Goal: Task Accomplishment & Management: Complete application form

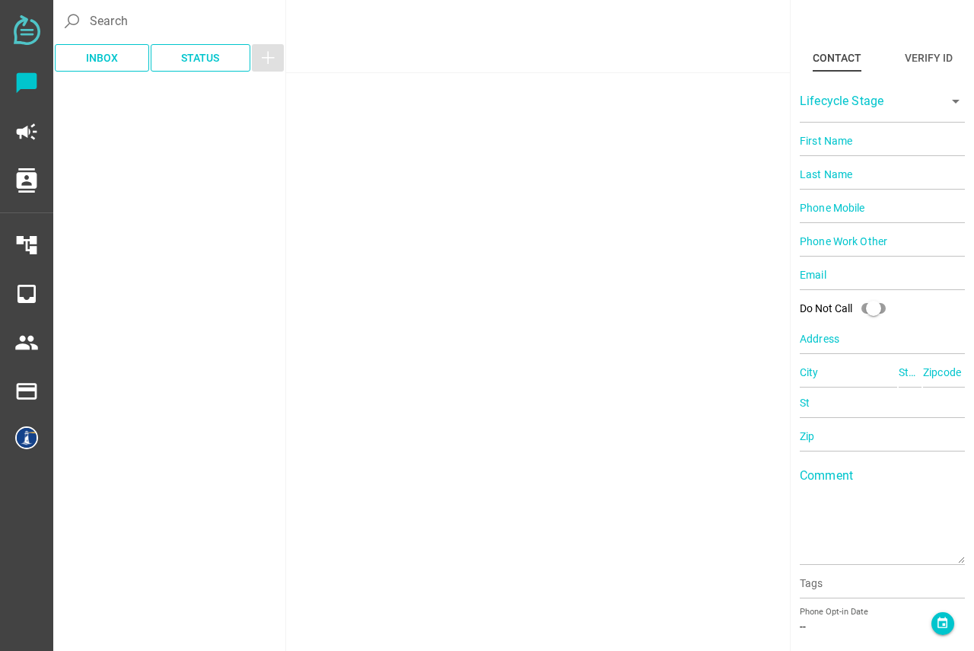
type input "40591"
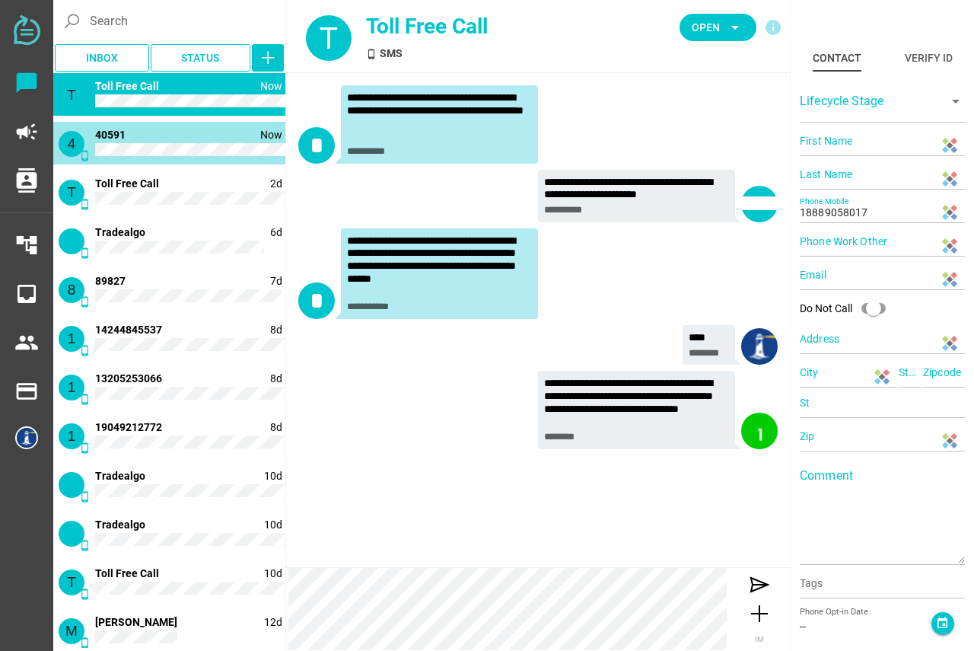
click at [158, 141] on div "4 phone_android Now 2 40591" at bounding box center [169, 143] width 232 height 43
type input "40591"
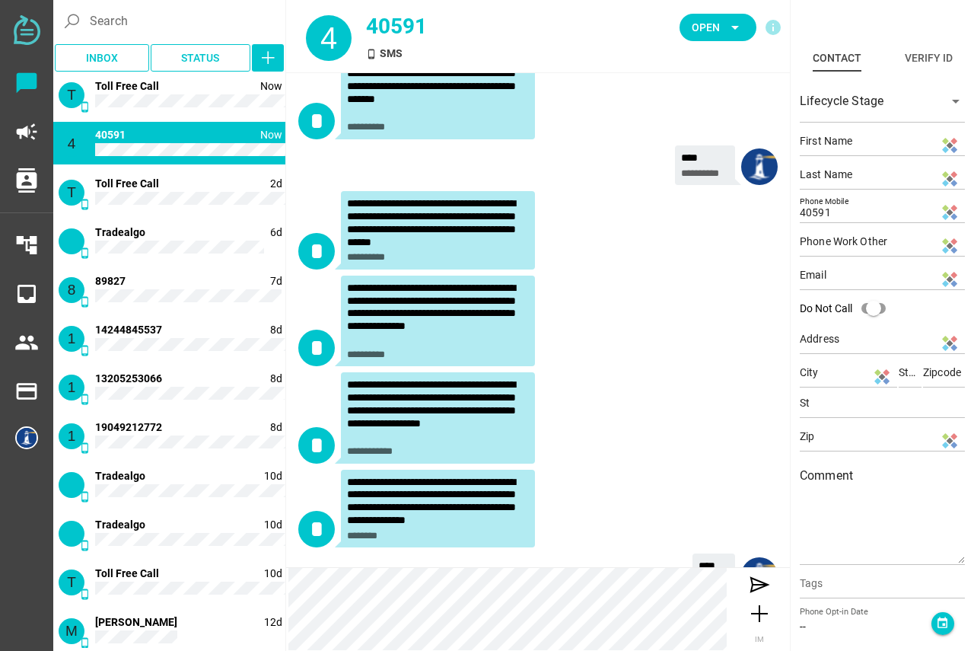
scroll to position [530, 0]
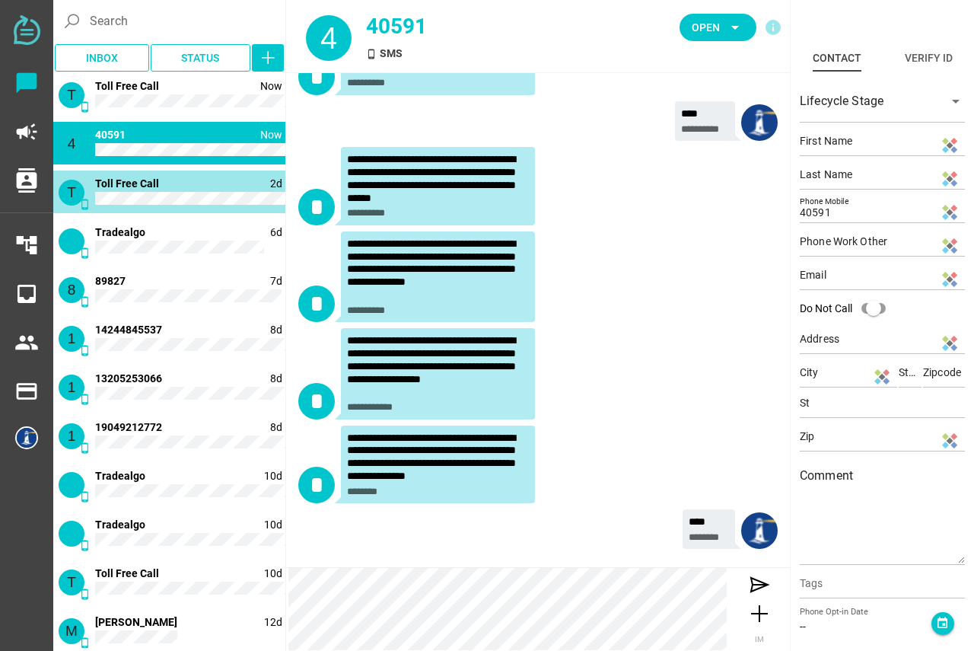
click at [183, 191] on div "T phone_android 2d 1 Toll Free Call" at bounding box center [169, 191] width 232 height 43
type input "18005636604"
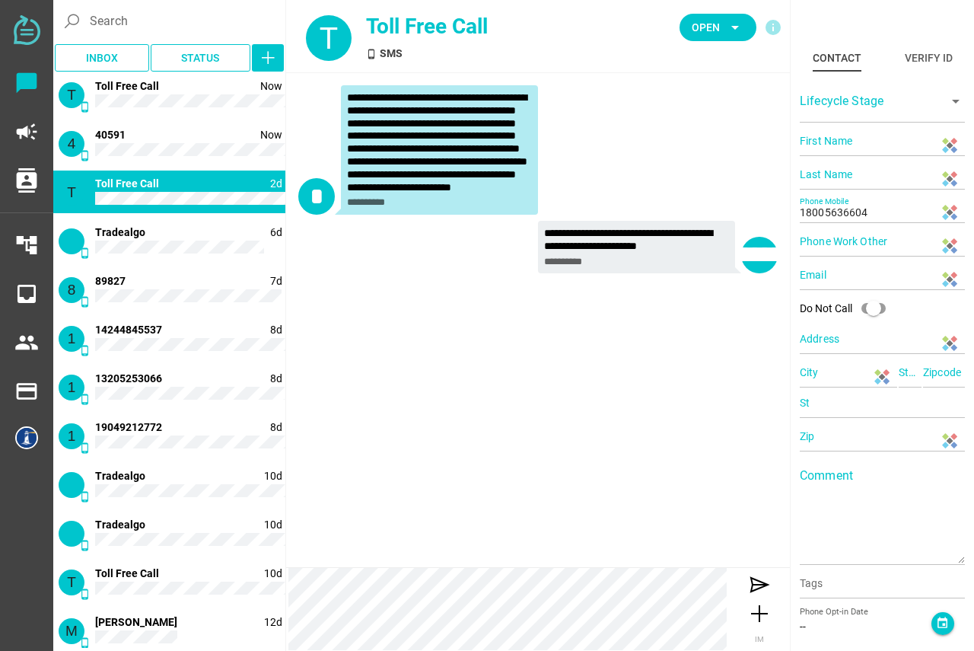
scroll to position [0, 0]
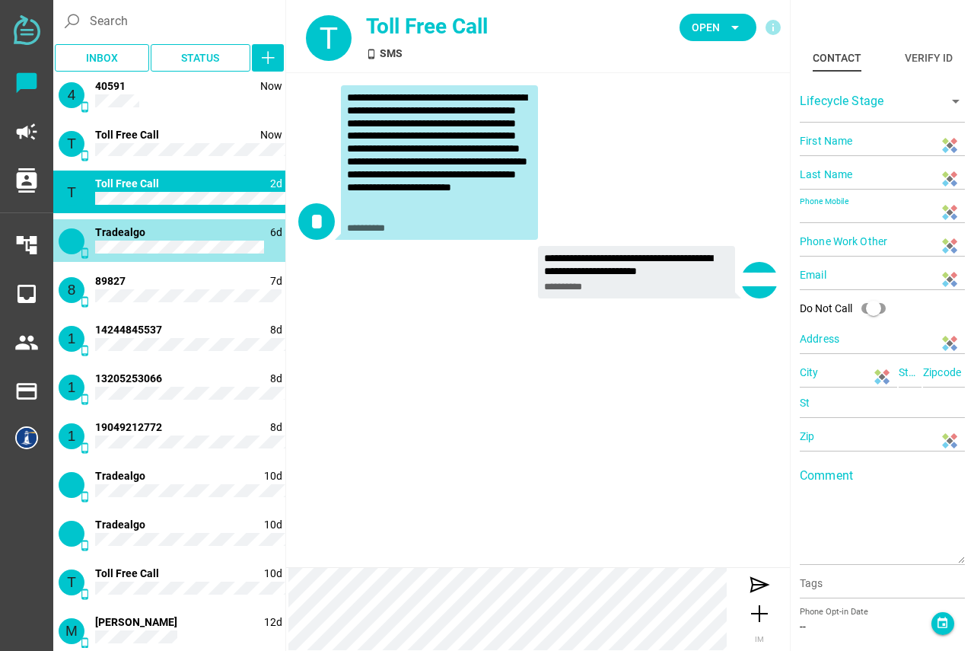
type input "13327773250"
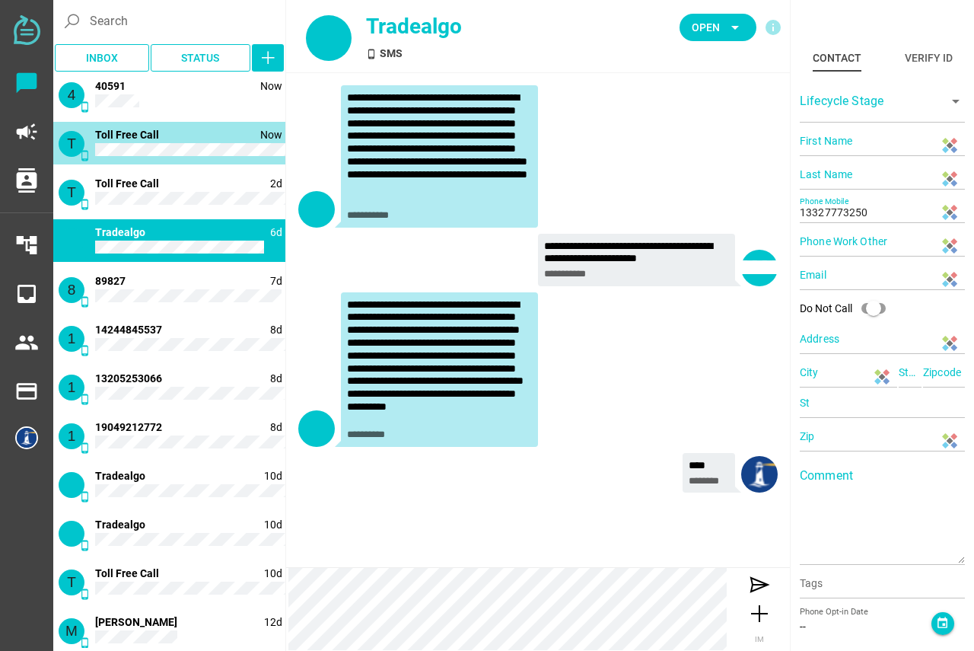
click at [177, 144] on div "T phone_android Now 1 Toll Free Call" at bounding box center [169, 143] width 232 height 43
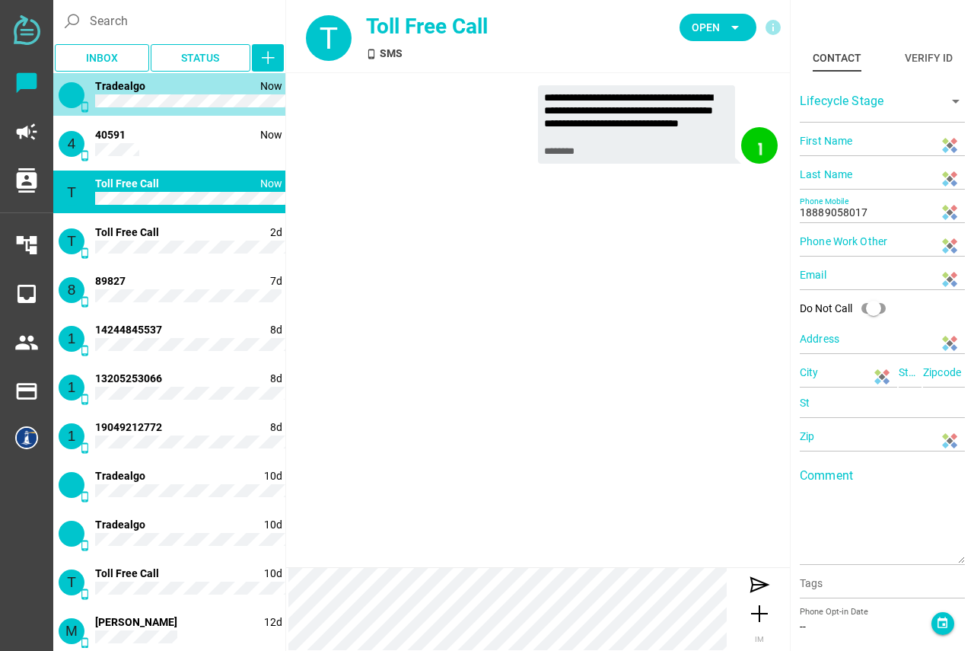
type input "13327773250"
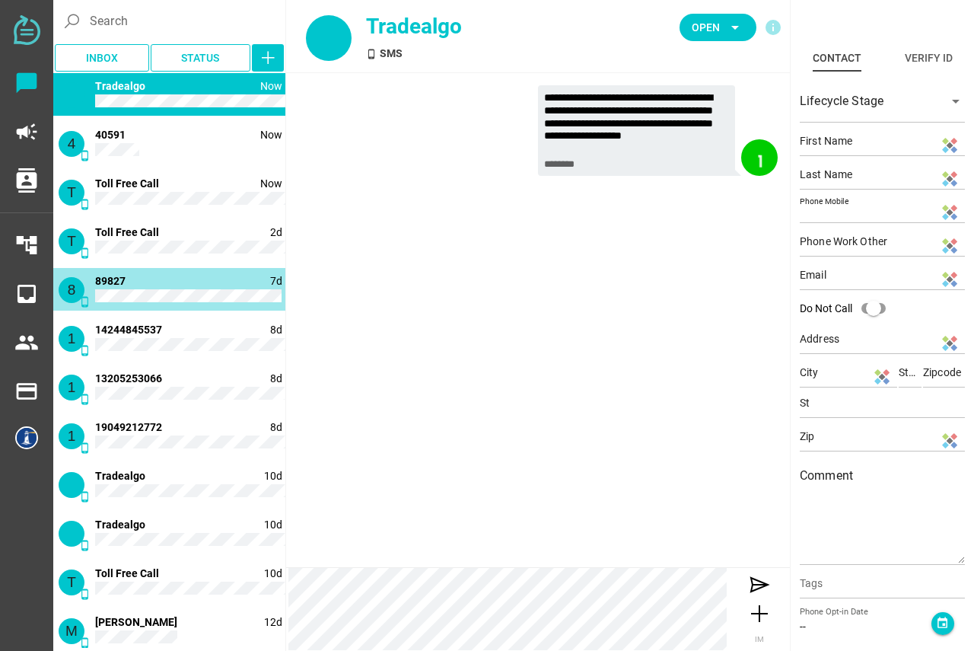
type input "89827"
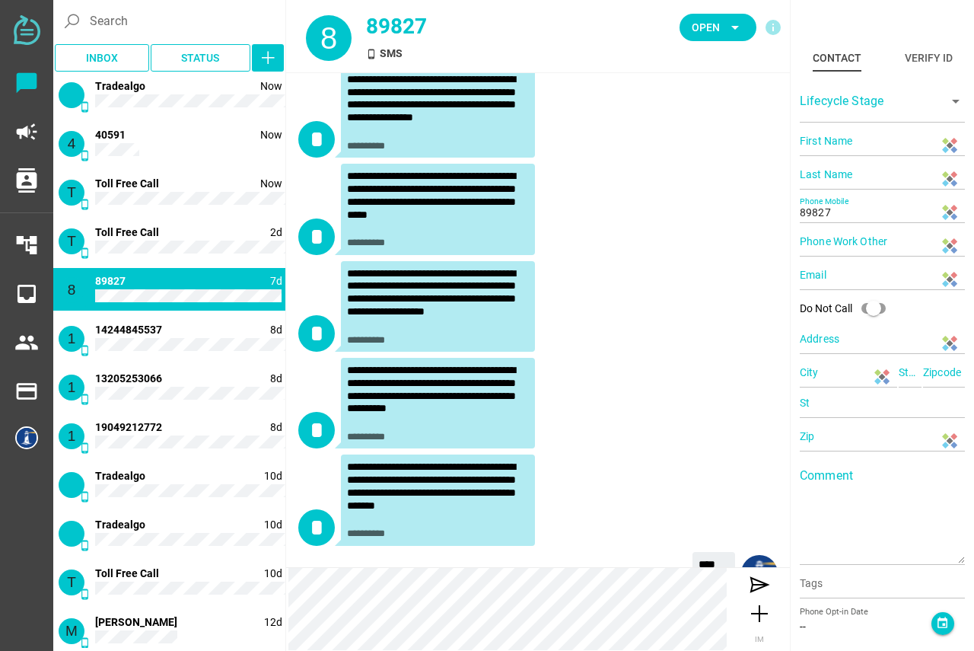
scroll to position [1567, 0]
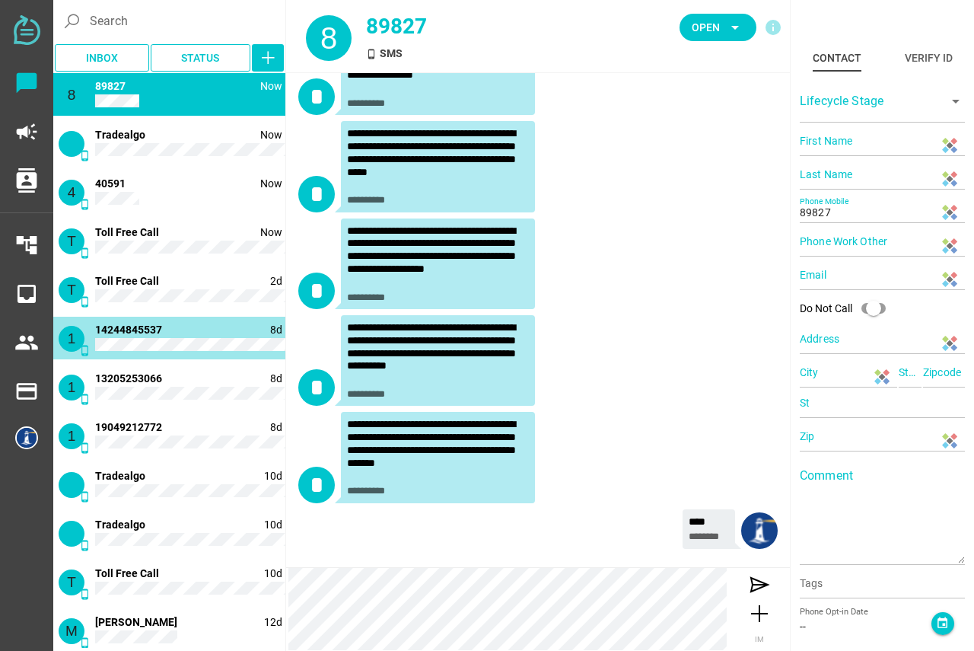
click at [178, 335] on div "1 phone_android 8d 14244845537" at bounding box center [169, 338] width 232 height 43
type input "14244845537"
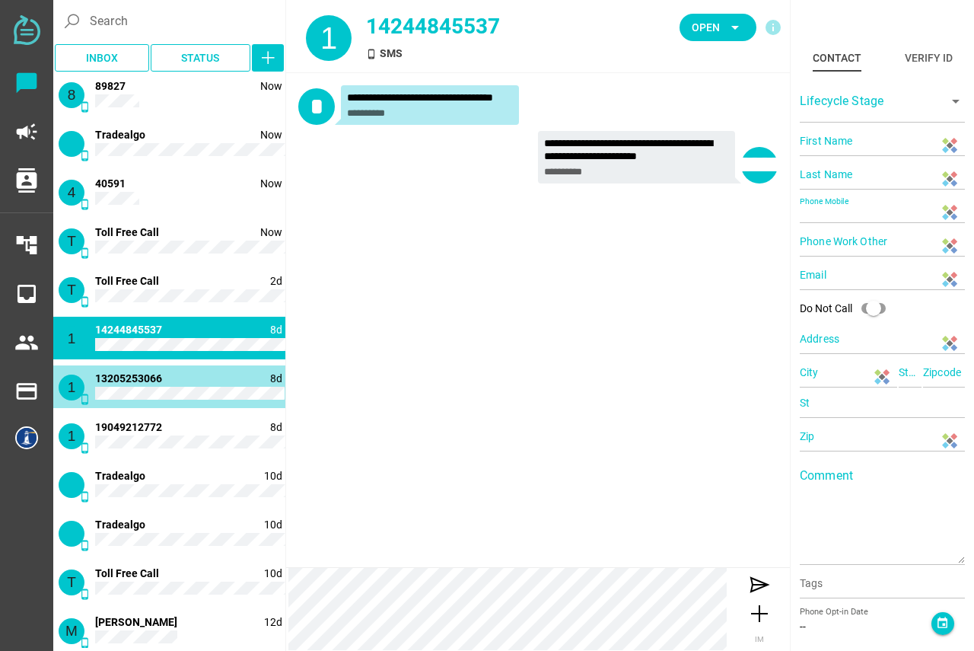
type input "13205253066"
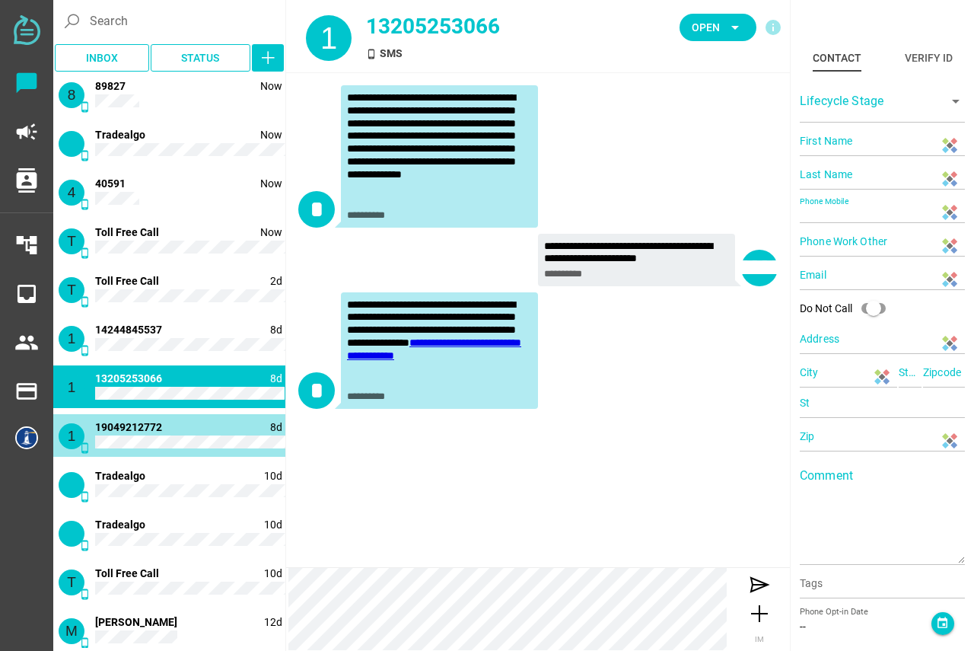
type input "19049212772"
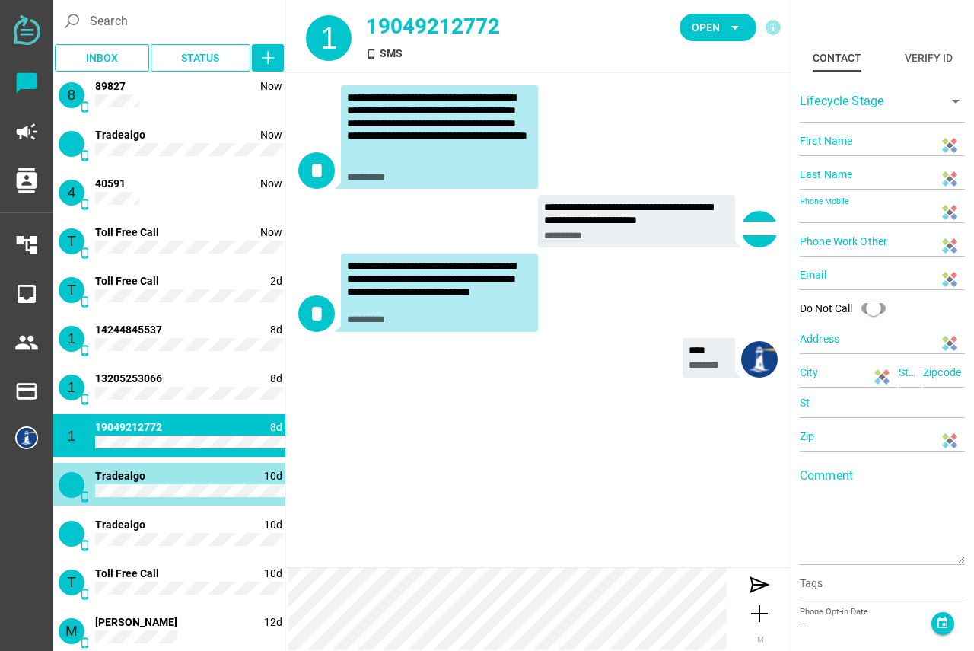
type input "16466875424"
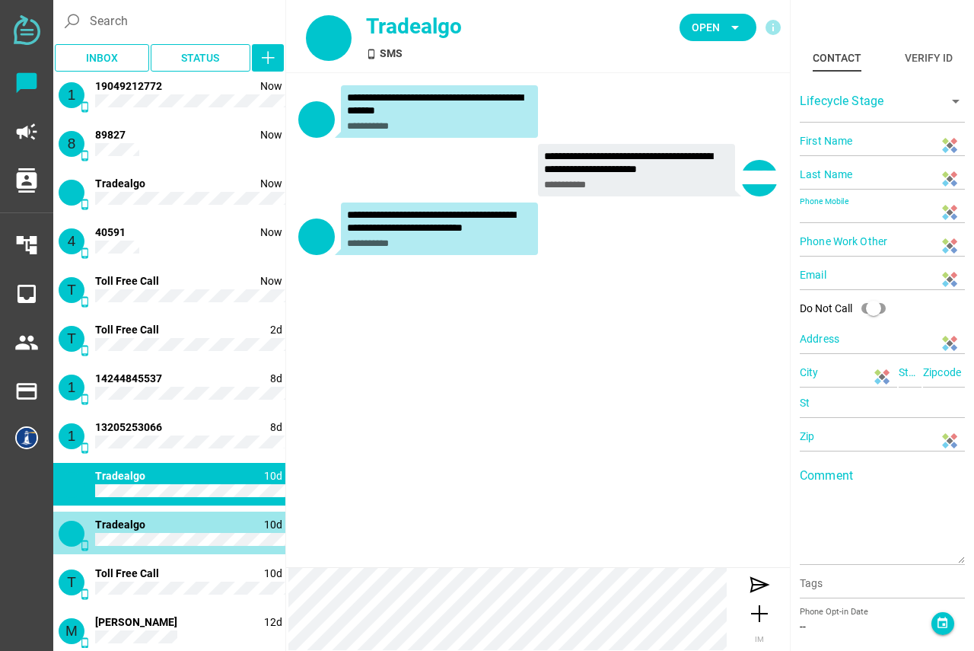
type input "13322424861"
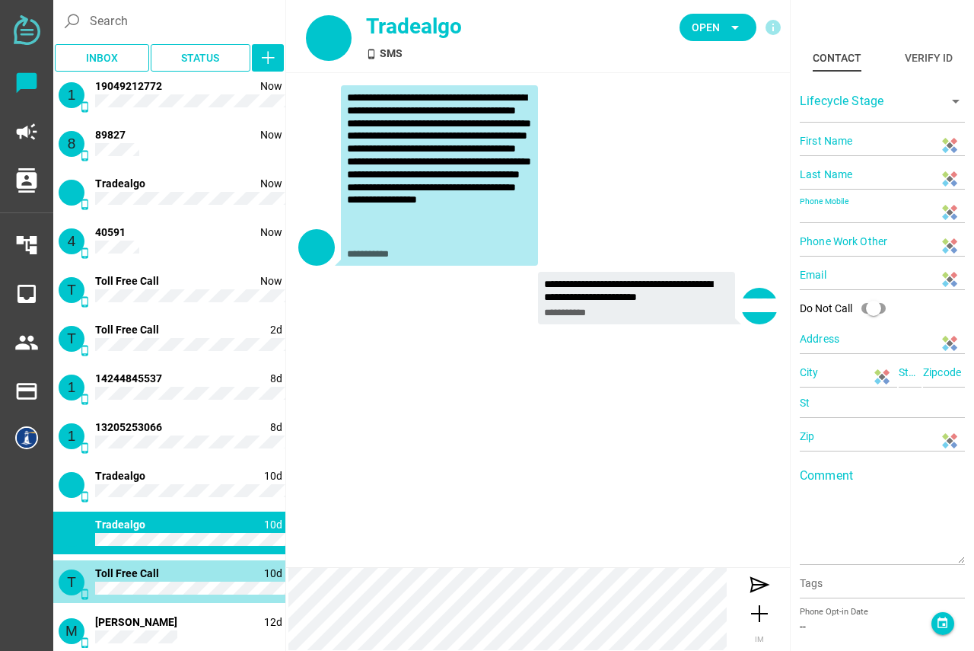
type input "18662296962"
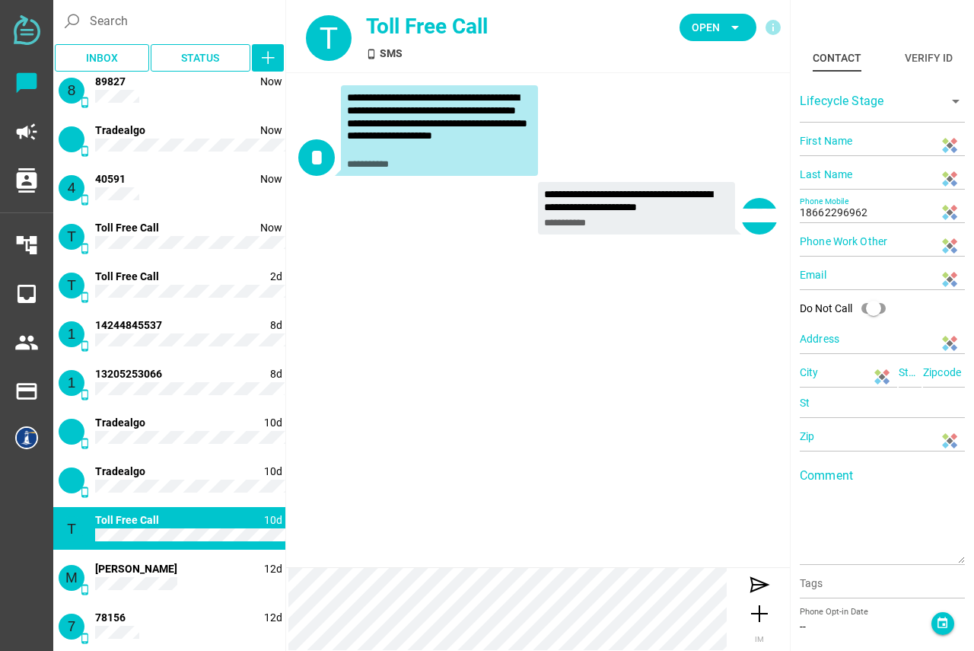
scroll to position [107, 0]
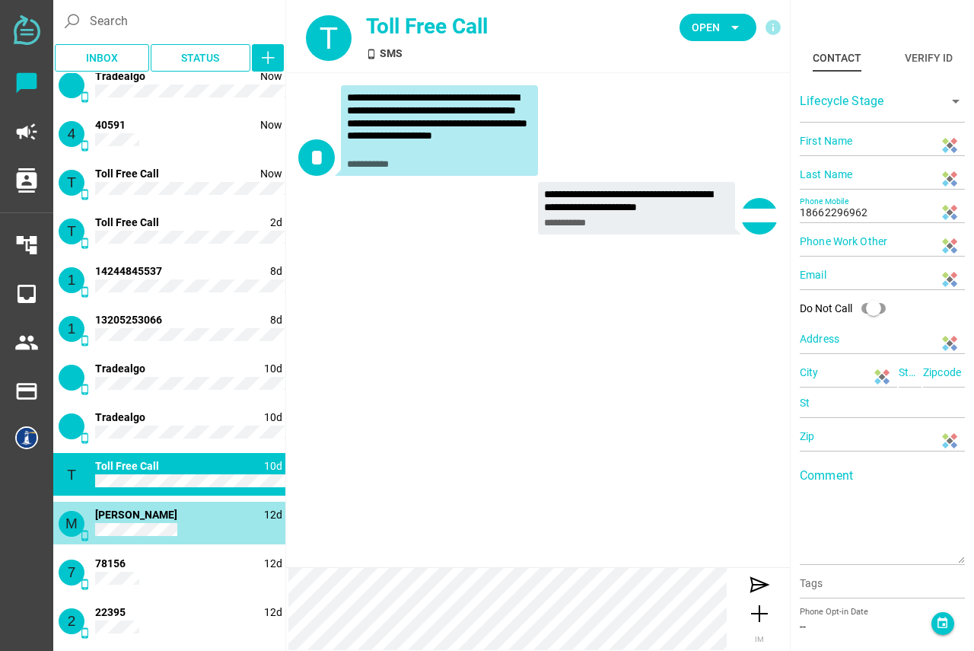
click at [189, 528] on div "M phone_android [GEOGRAPHIC_DATA][PERSON_NAME]" at bounding box center [169, 522] width 232 height 43
type input "[PERSON_NAME]"
type input "C"
type input "14152166899"
type input "[GEOGRAPHIC_DATA], [GEOGRAPHIC_DATA], [GEOGRAPHIC_DATA], [GEOGRAPHIC_DATA]"
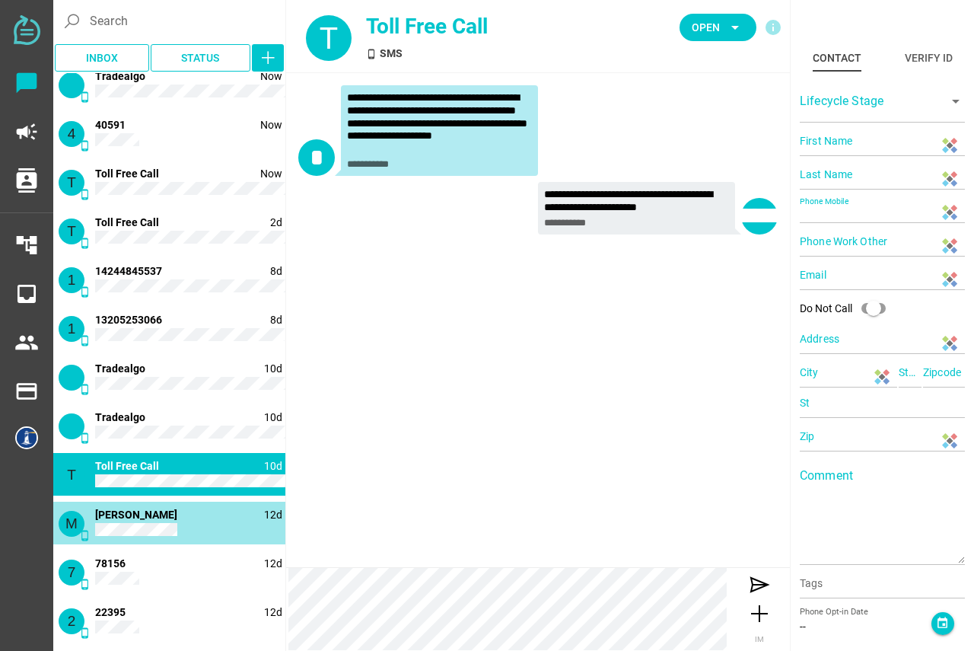
type input "CA"
type input "94607"
type input "CA"
type input "94607"
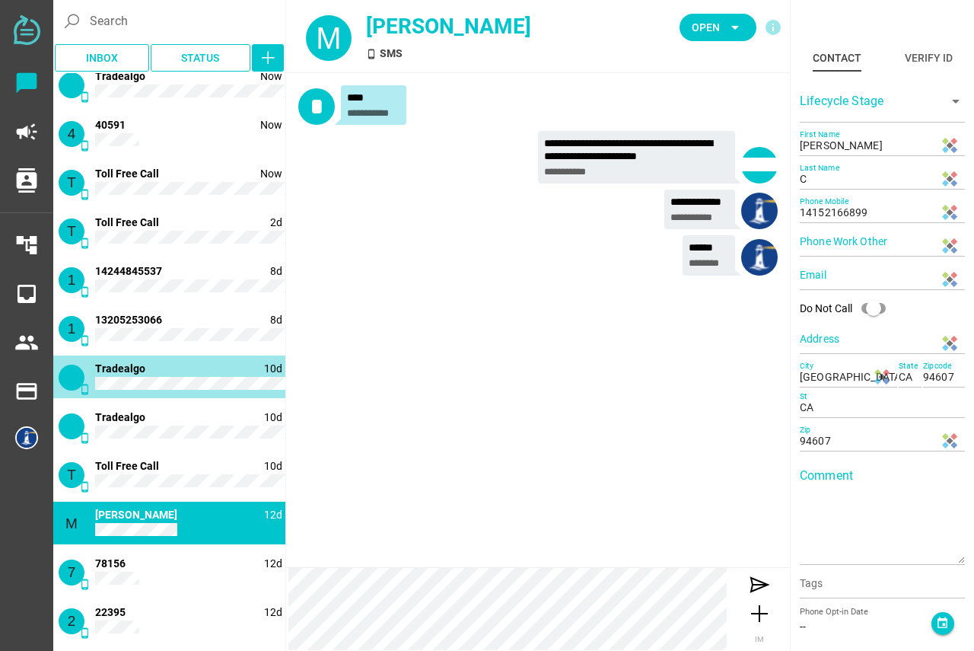
scroll to position [0, 0]
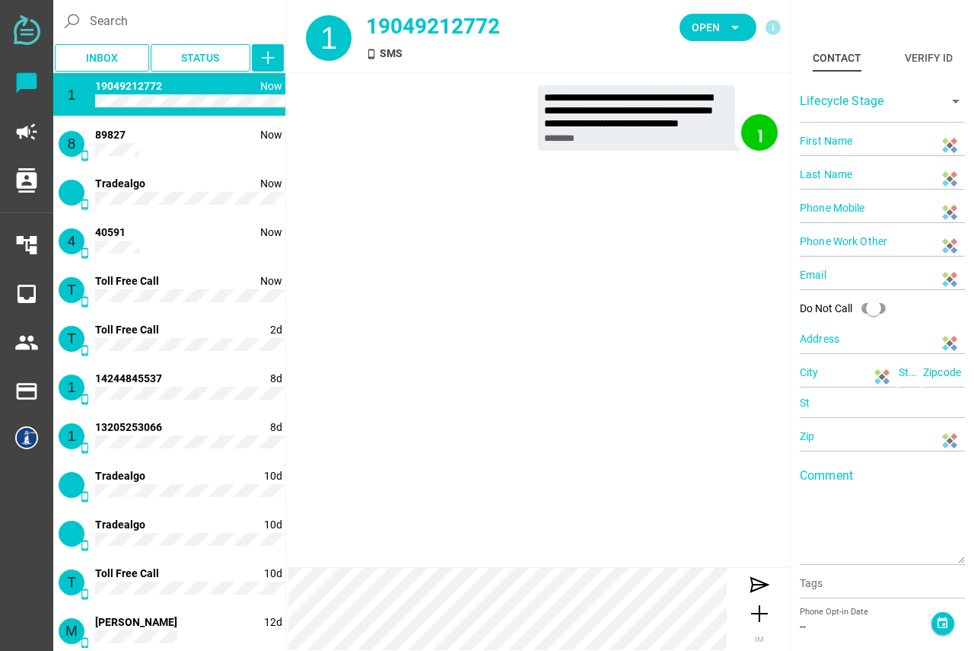
type input "19049212772"
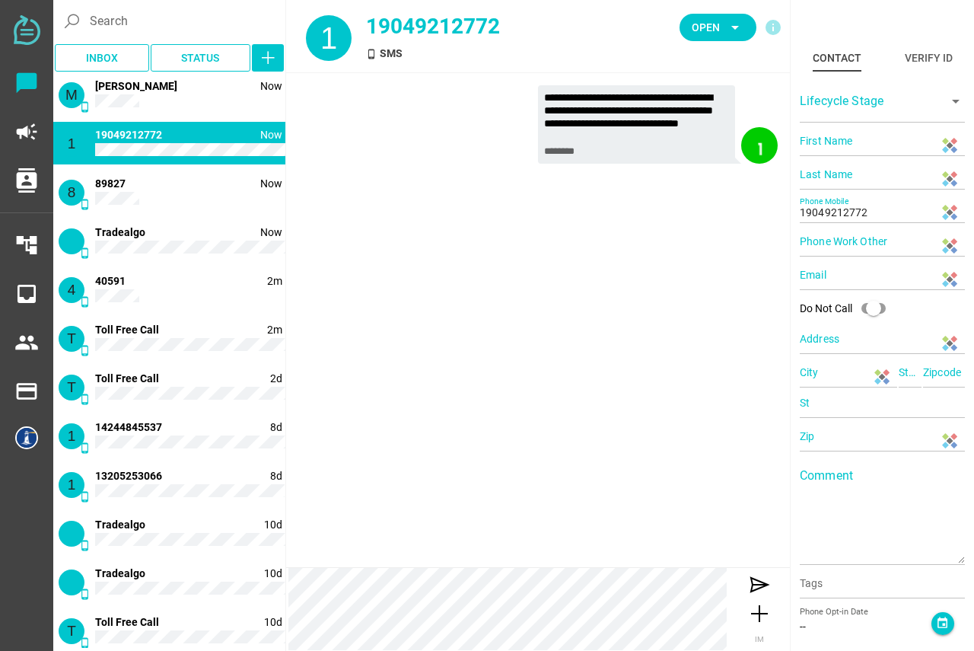
click at [183, 97] on div "M phone_android Now [PERSON_NAME]" at bounding box center [169, 94] width 232 height 43
type input "[PERSON_NAME]"
type input "C"
type input "14152166899"
type input "[GEOGRAPHIC_DATA], [GEOGRAPHIC_DATA], [GEOGRAPHIC_DATA], [GEOGRAPHIC_DATA]"
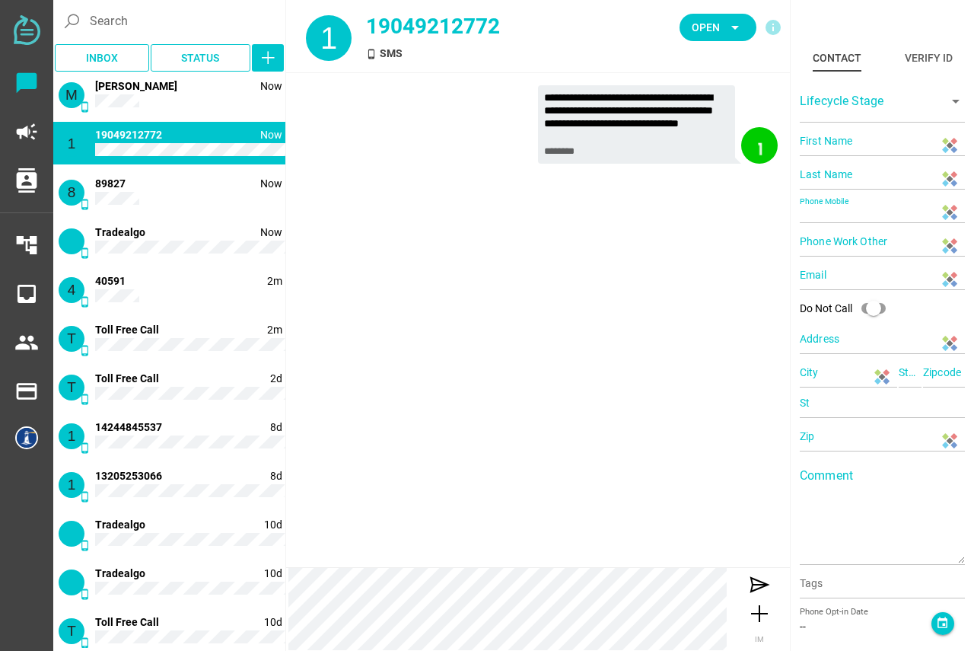
type input "CA"
type input "94607"
type input "CA"
type input "94607"
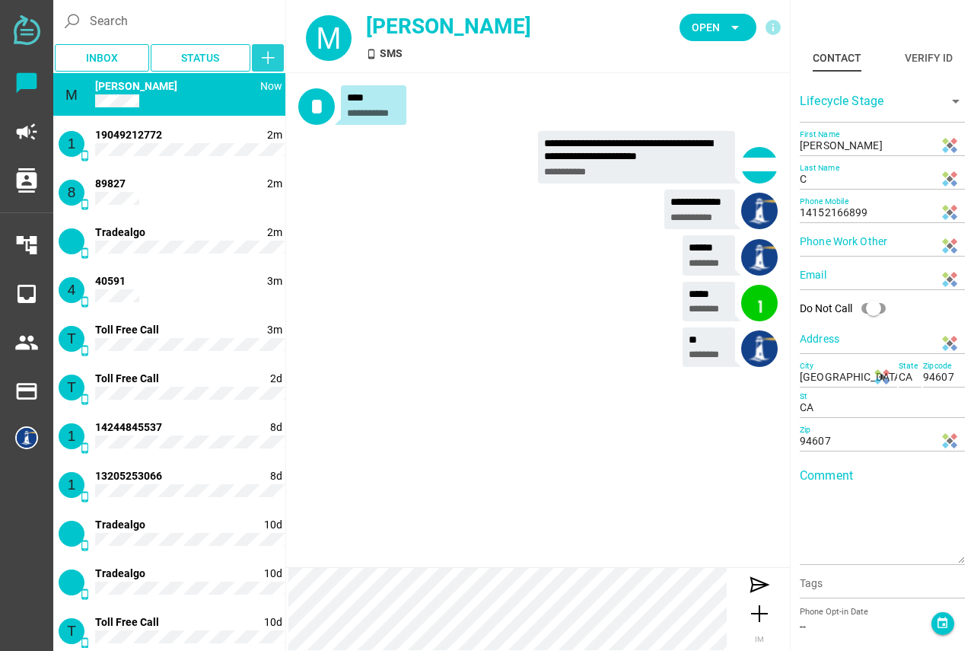
click at [270, 57] on icon "button" at bounding box center [268, 58] width 18 height 18
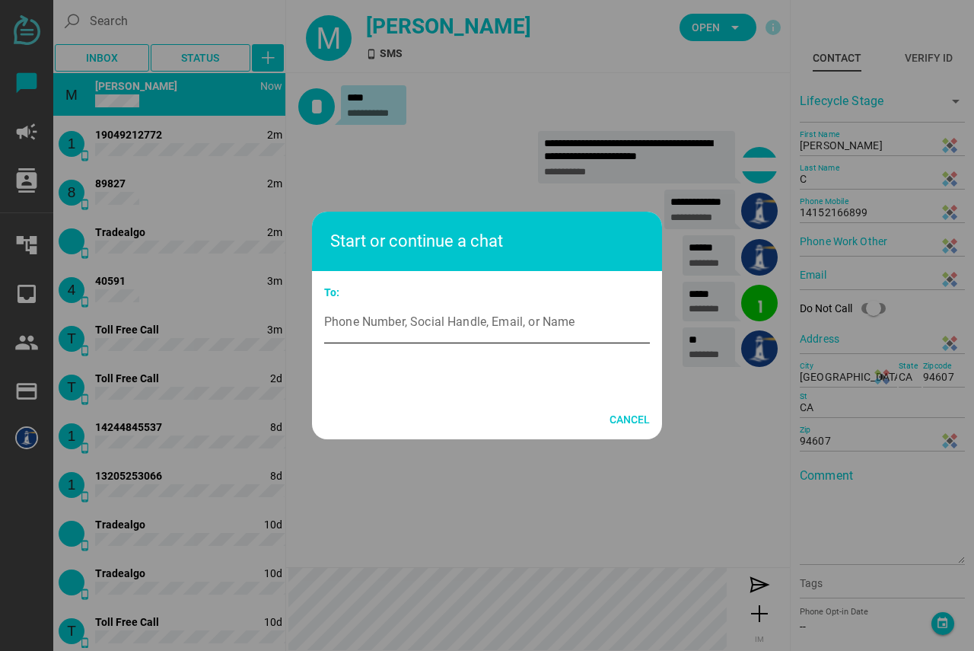
click at [433, 318] on input "Phone Number, Social Handle, Email, or Name" at bounding box center [487, 322] width 326 height 43
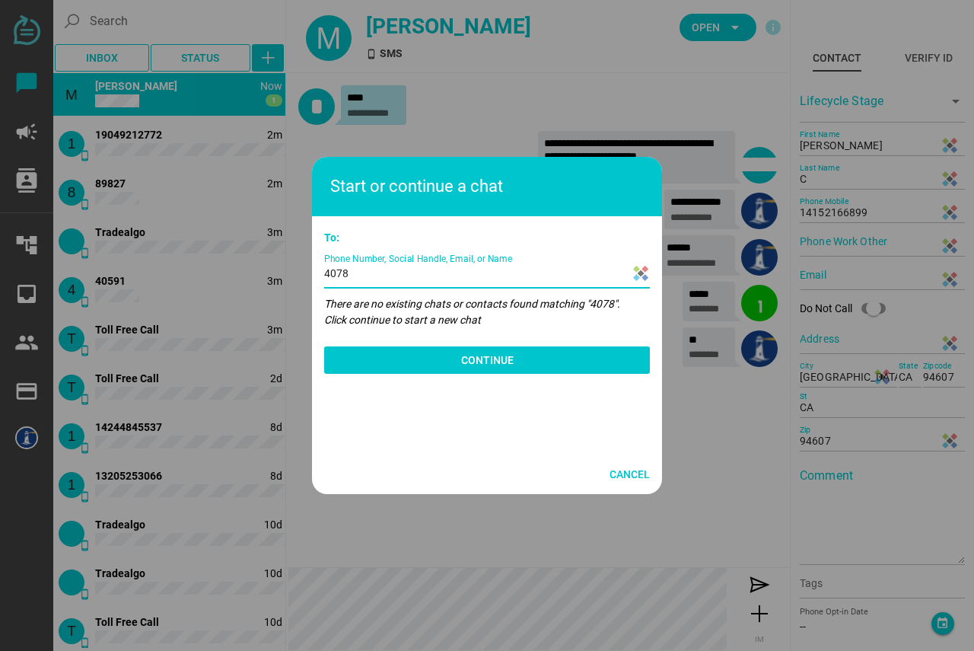
click at [425, 277] on input "4078" at bounding box center [487, 267] width 326 height 43
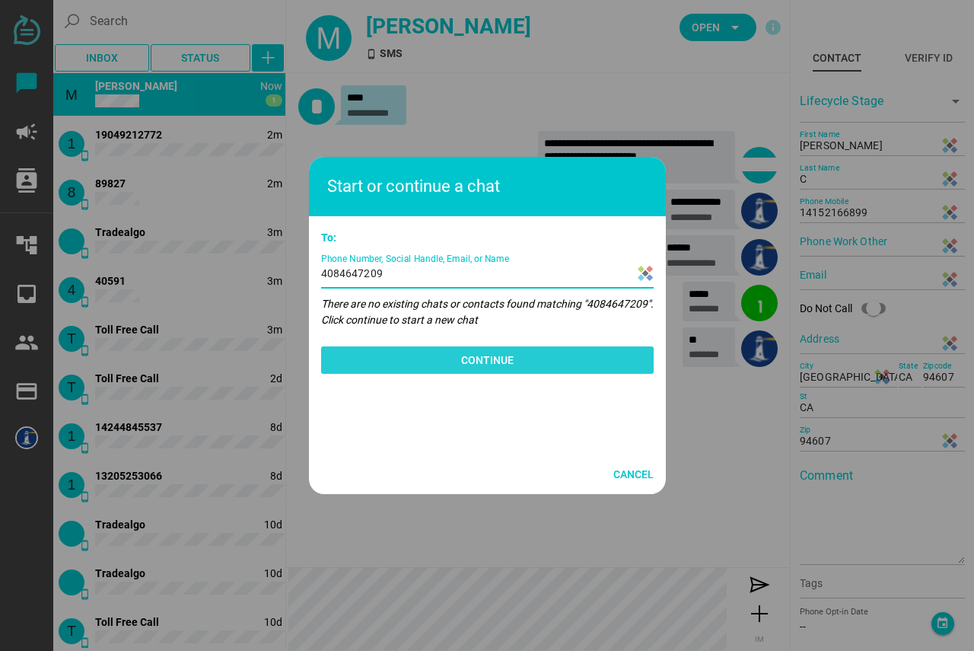
type input "4084647209"
click at [524, 352] on span "Continue" at bounding box center [487, 359] width 308 height 21
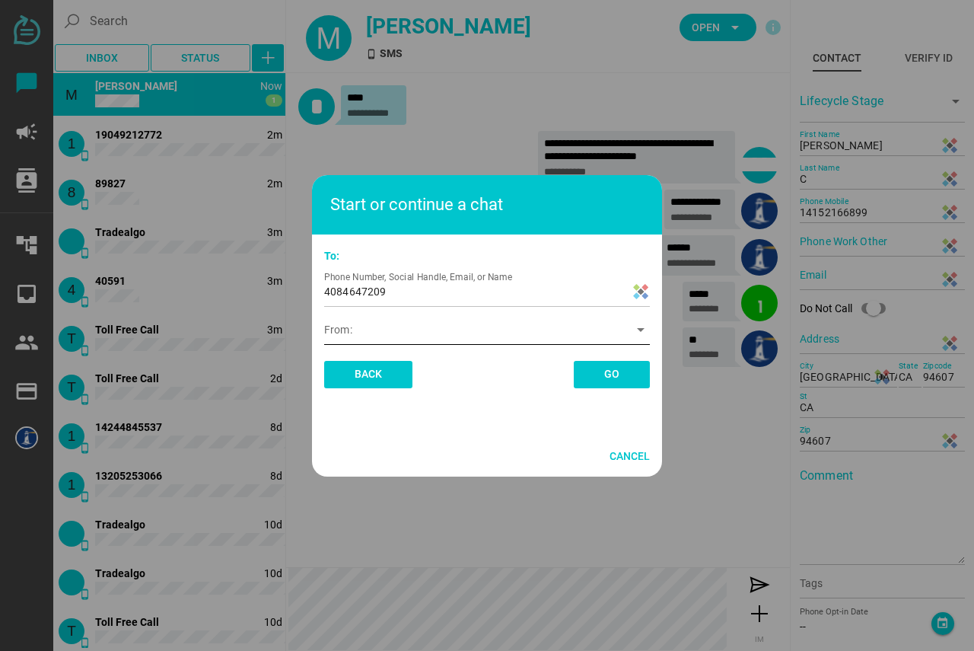
click at [391, 327] on div at bounding box center [475, 335] width 303 height 20
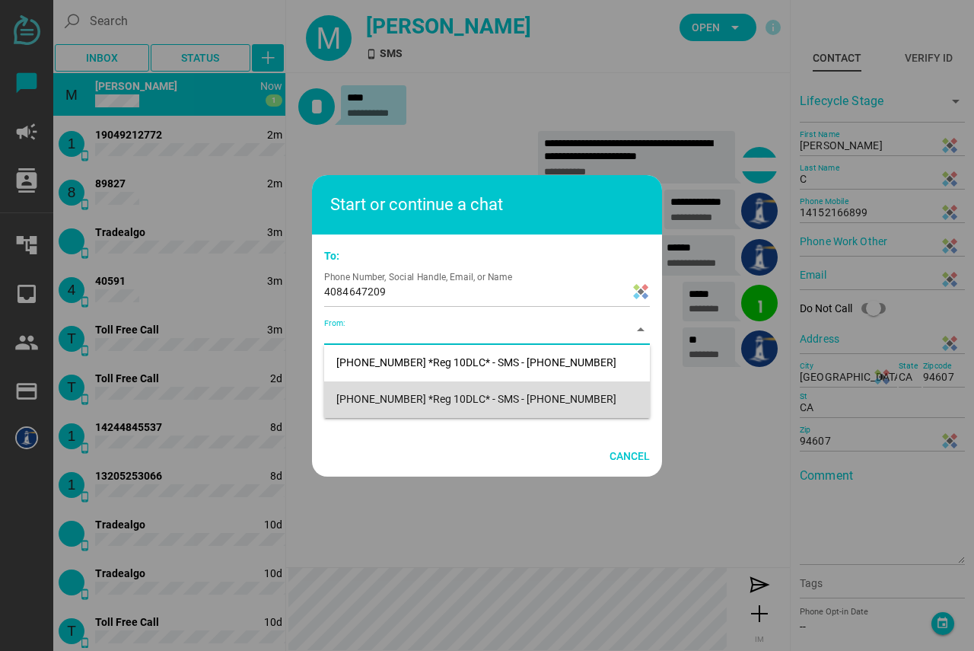
click at [411, 406] on div "[PHONE_NUMBER] *Reg 10DLC* - SMS - [PHONE_NUMBER]" at bounding box center [486, 399] width 301 height 24
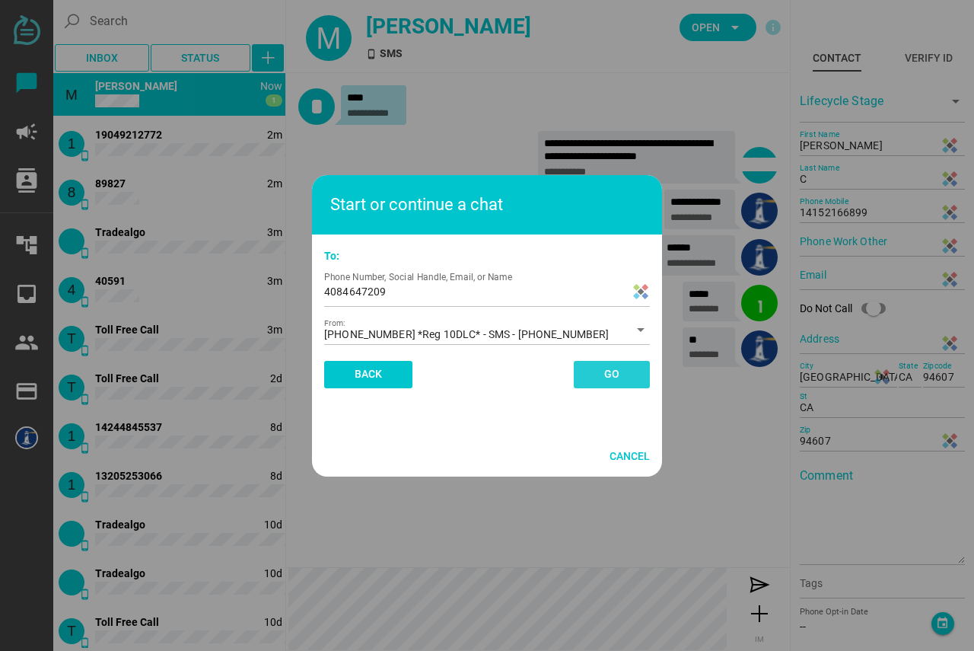
click at [610, 368] on span "Go" at bounding box center [611, 373] width 15 height 18
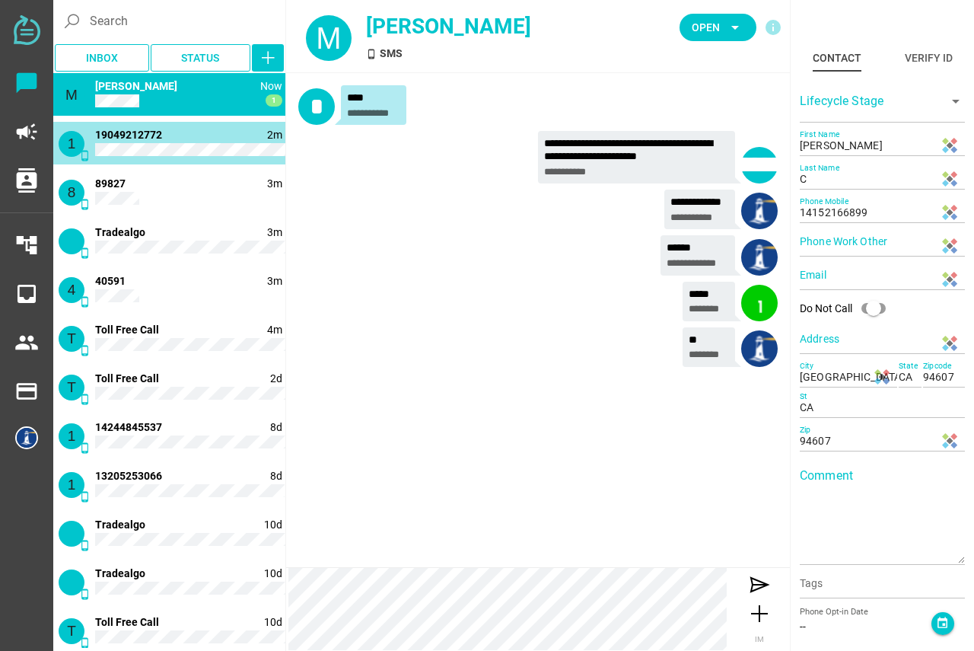
click at [200, 130] on div "1 phone_android 2m 19049212772" at bounding box center [169, 143] width 232 height 43
type input "19049212772"
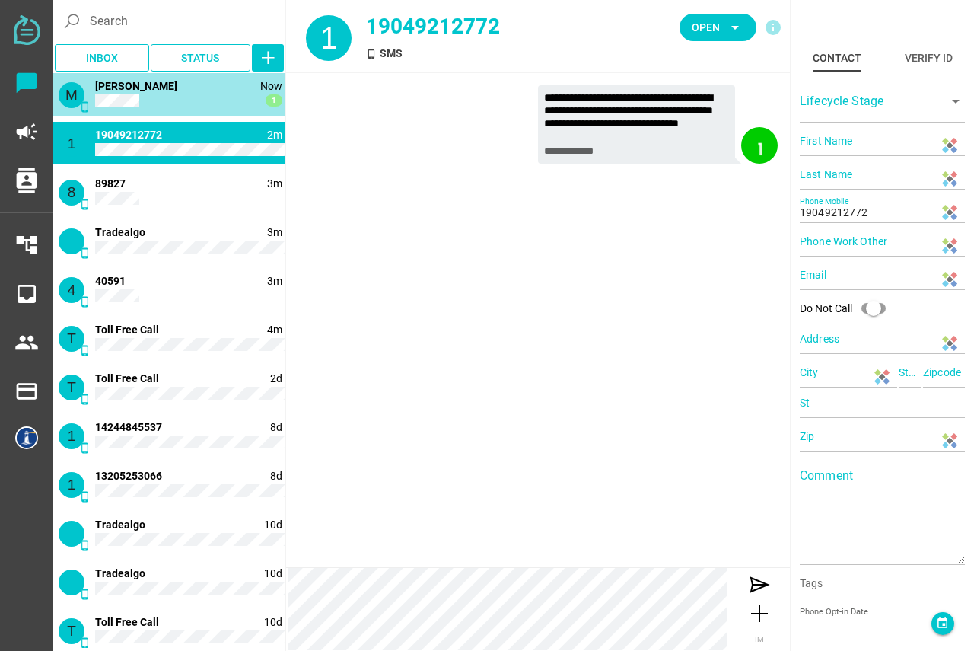
click at [196, 99] on div "M phone_android Now 1 [PERSON_NAME]" at bounding box center [169, 94] width 232 height 43
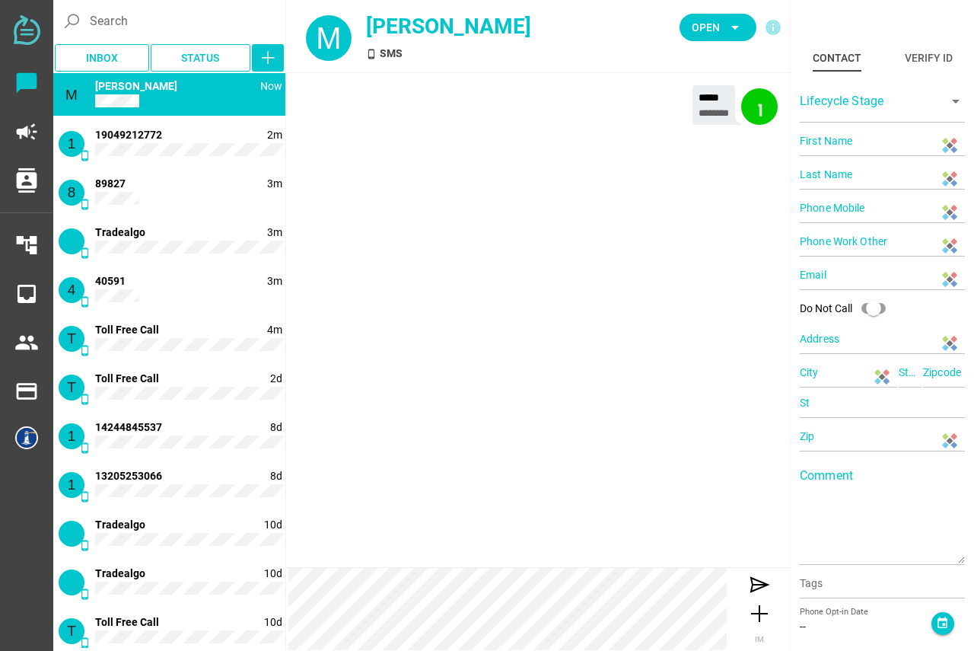
type input "[PERSON_NAME]"
type input "C"
type input "14152166899"
type input "[GEOGRAPHIC_DATA], [GEOGRAPHIC_DATA], [GEOGRAPHIC_DATA], [GEOGRAPHIC_DATA]"
type input "CA"
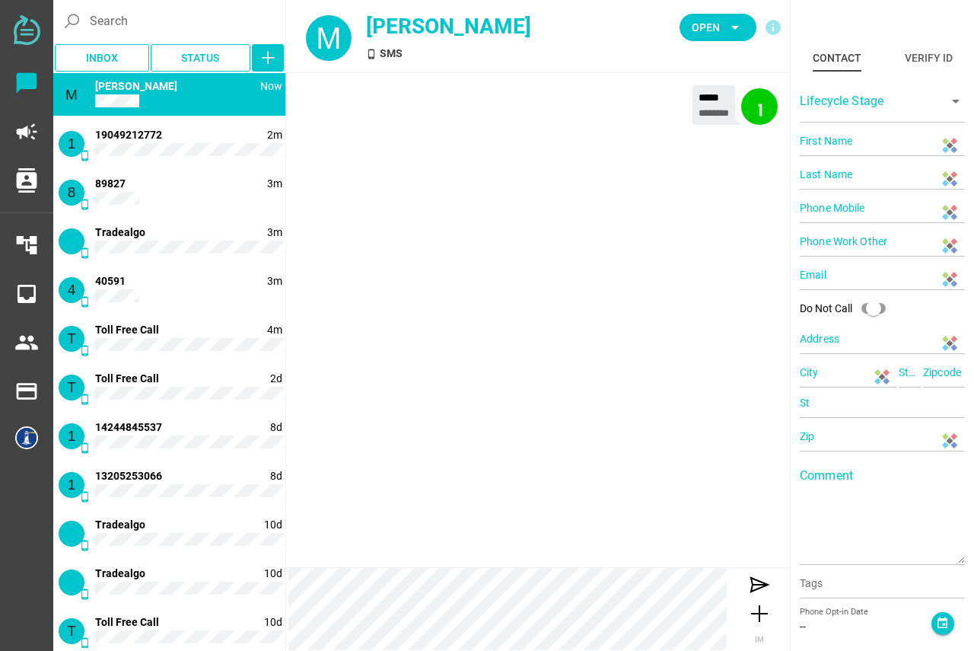
type input "94607"
type input "CA"
type input "94607"
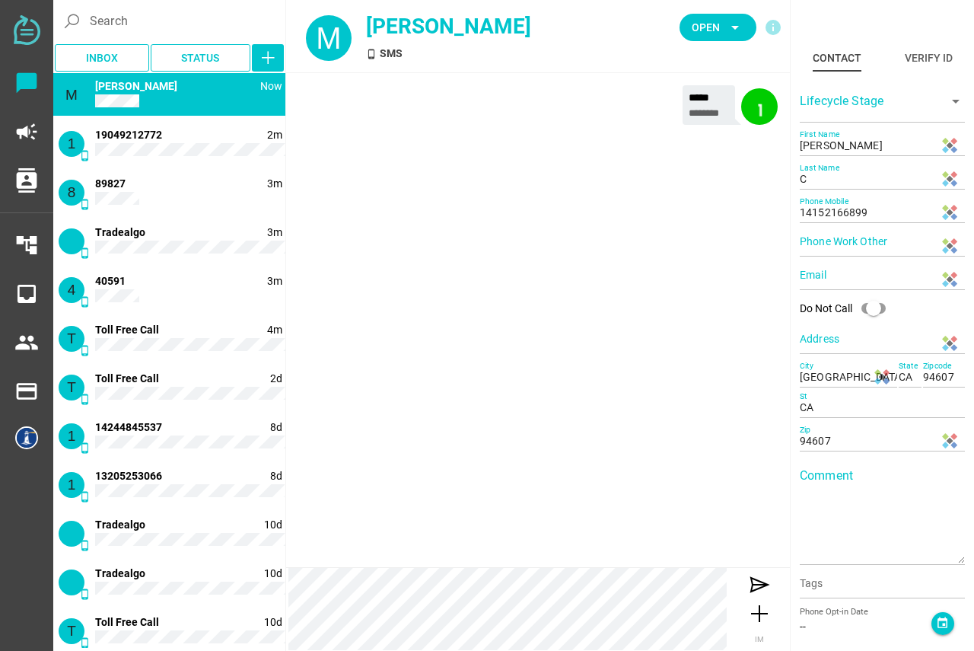
click at [136, 93] on div "M phone_android Now [PERSON_NAME]" at bounding box center [169, 94] width 232 height 43
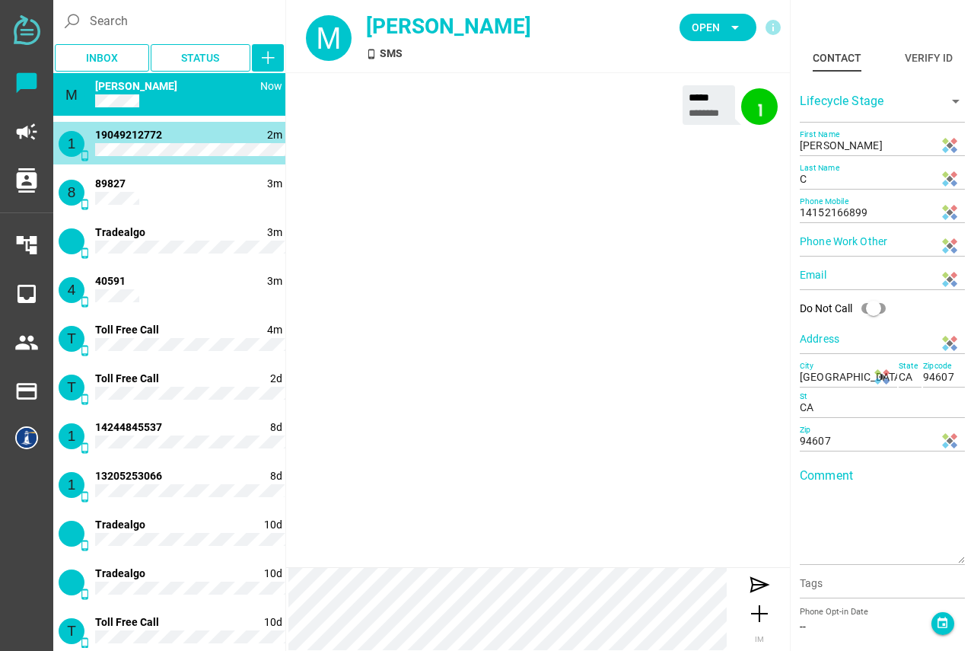
type input "19049212772"
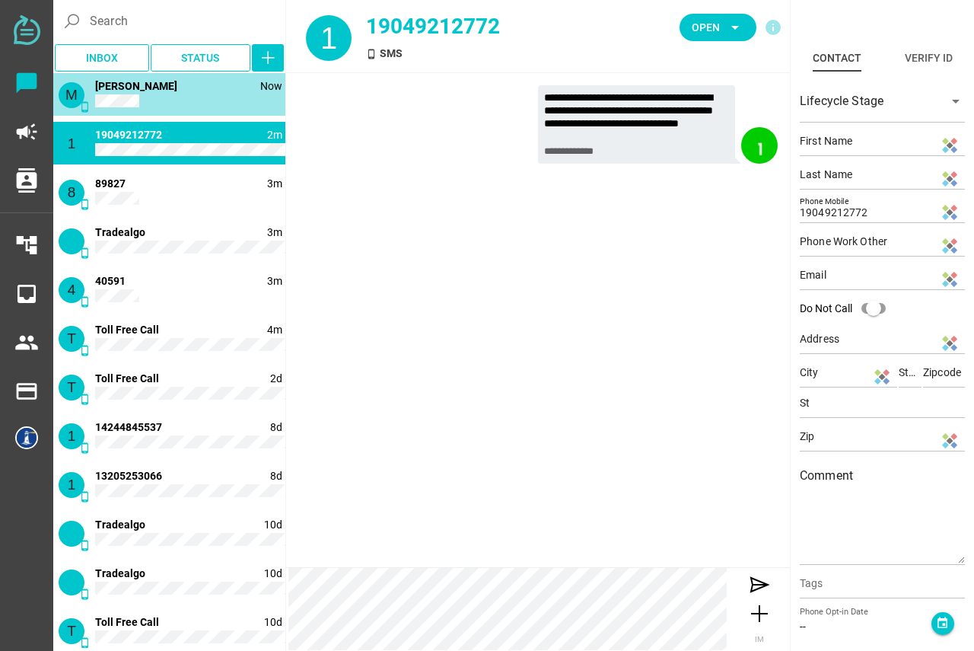
click at [138, 108] on div "M phone_android Now [PERSON_NAME]" at bounding box center [169, 94] width 232 height 43
type input "[PERSON_NAME]"
type input "C"
type input "14152166899"
type input "[GEOGRAPHIC_DATA], [GEOGRAPHIC_DATA], [GEOGRAPHIC_DATA], [GEOGRAPHIC_DATA]"
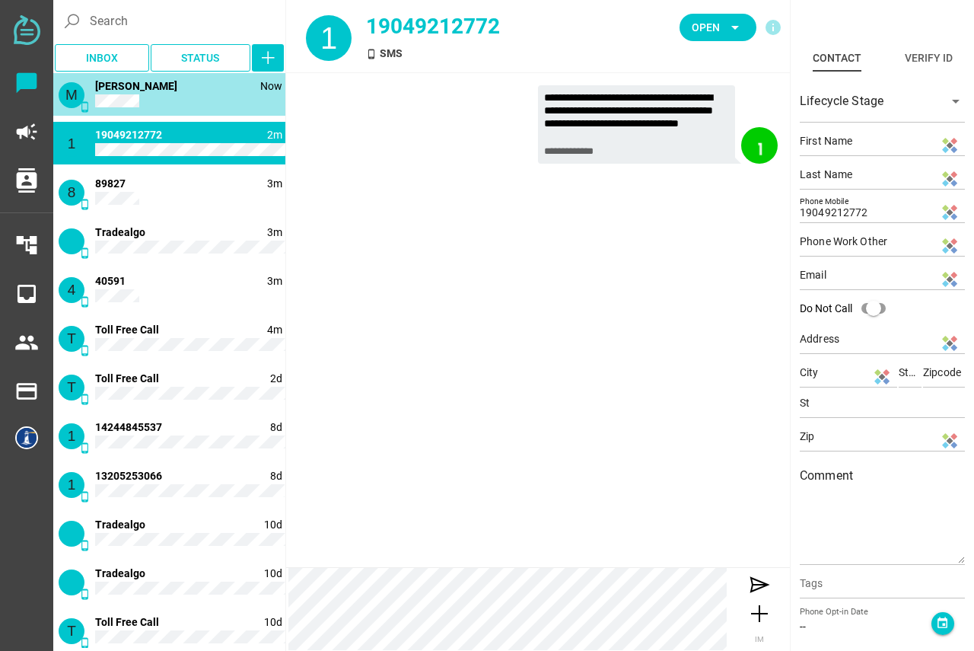
type input "CA"
type input "94607"
type input "CA"
type input "94607"
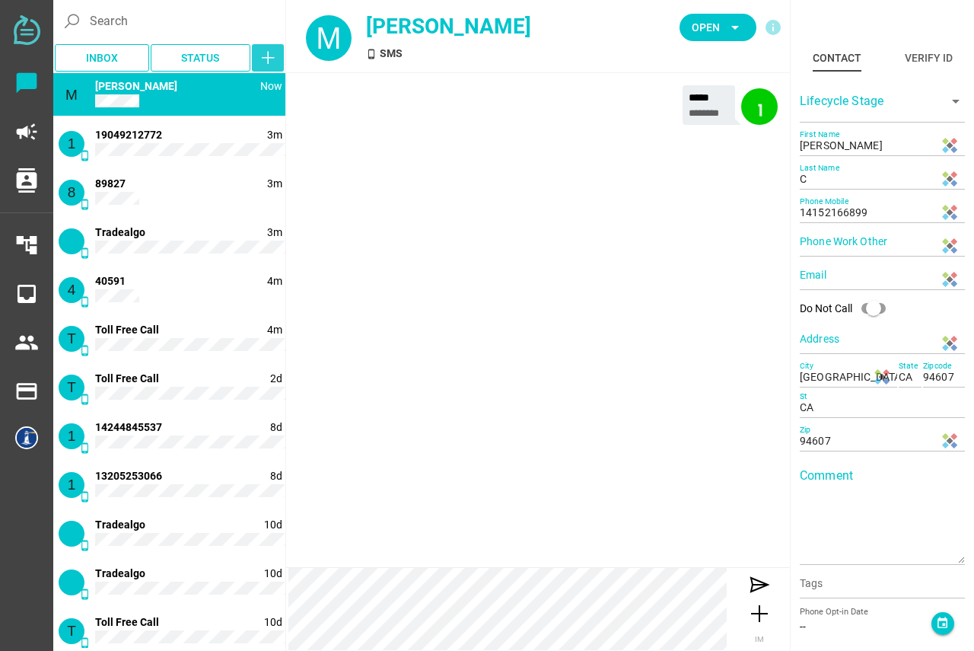
click at [272, 56] on icon "button" at bounding box center [268, 58] width 18 height 18
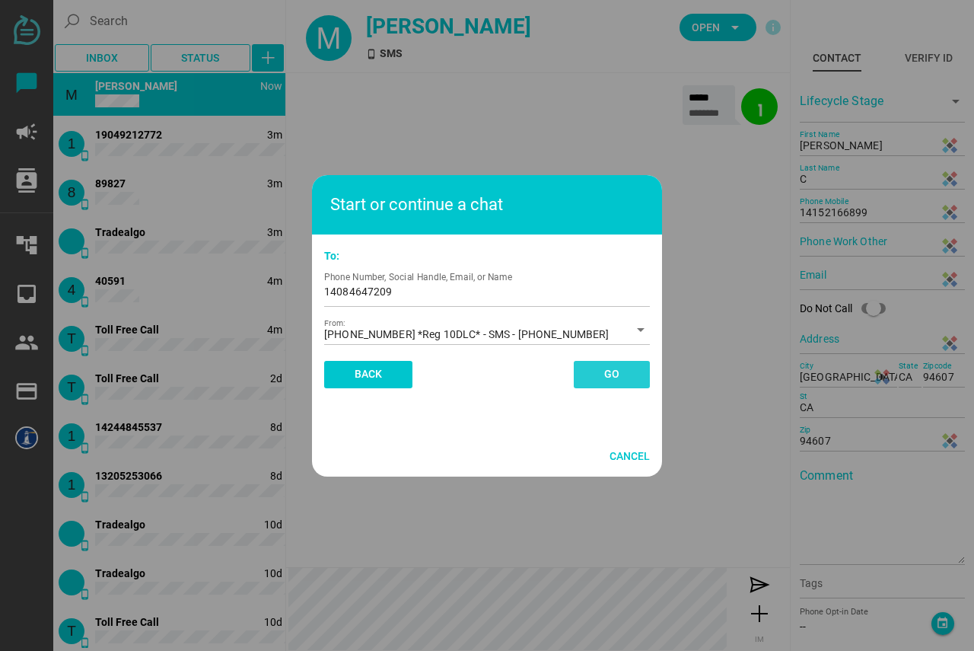
click at [597, 370] on span "Go" at bounding box center [612, 374] width 40 height 27
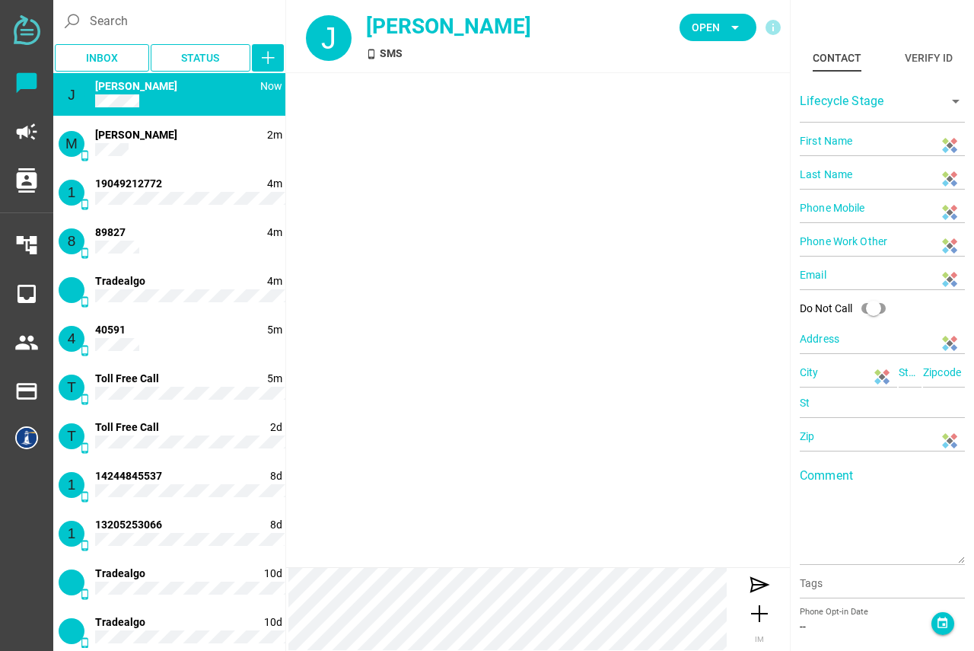
type input "14084647209"
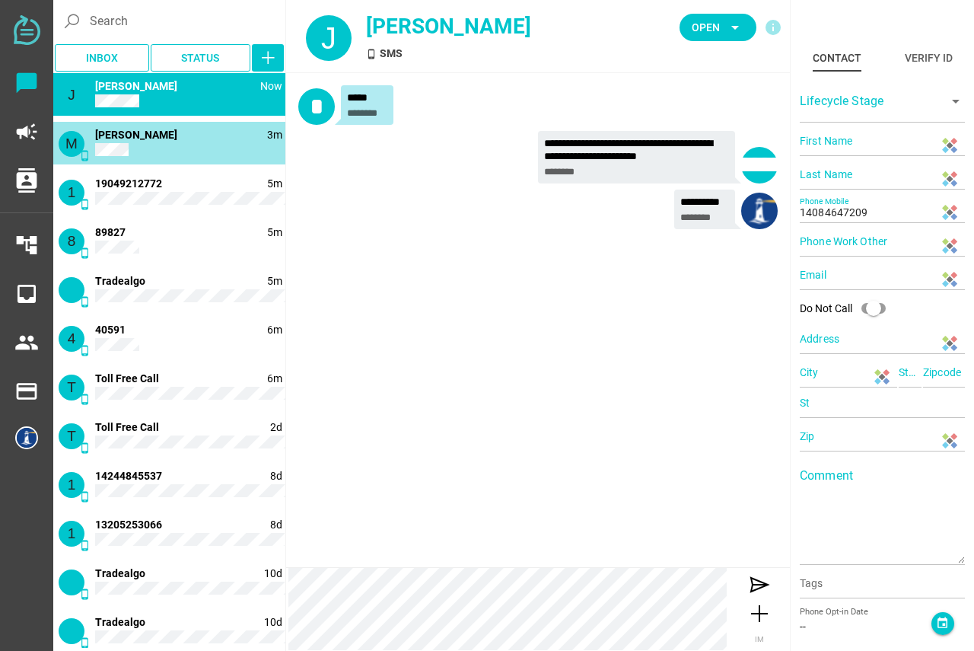
click at [181, 148] on div "M phone_android 3m [PERSON_NAME]" at bounding box center [169, 143] width 232 height 43
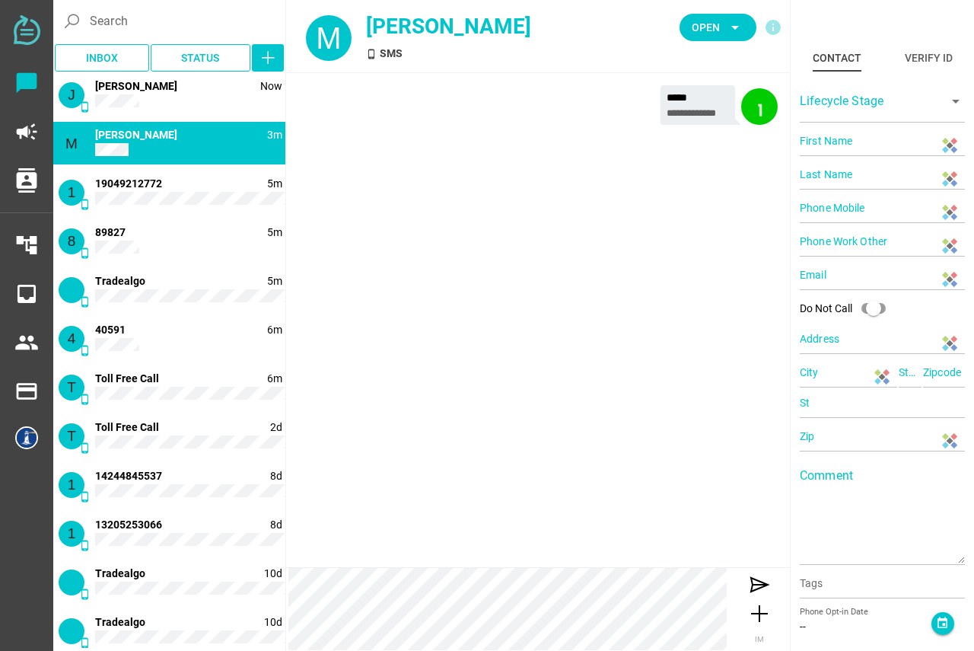
type input "[PERSON_NAME]"
type input "C"
type input "14152166899"
type input "[GEOGRAPHIC_DATA], [GEOGRAPHIC_DATA], [GEOGRAPHIC_DATA], [GEOGRAPHIC_DATA]"
type input "CA"
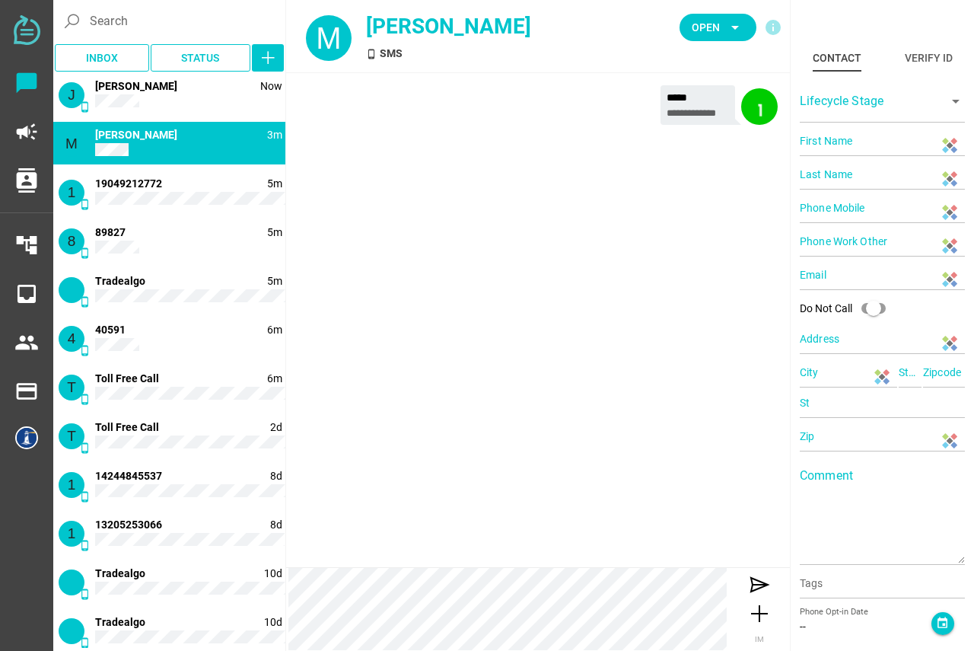
type input "94607"
type input "CA"
type input "94607"
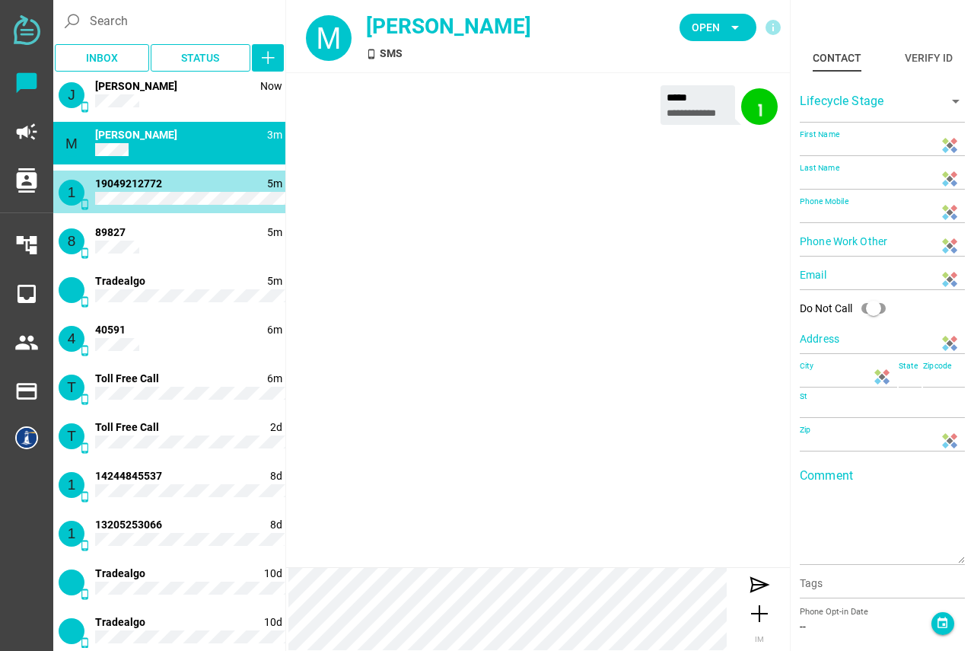
type input "19049212772"
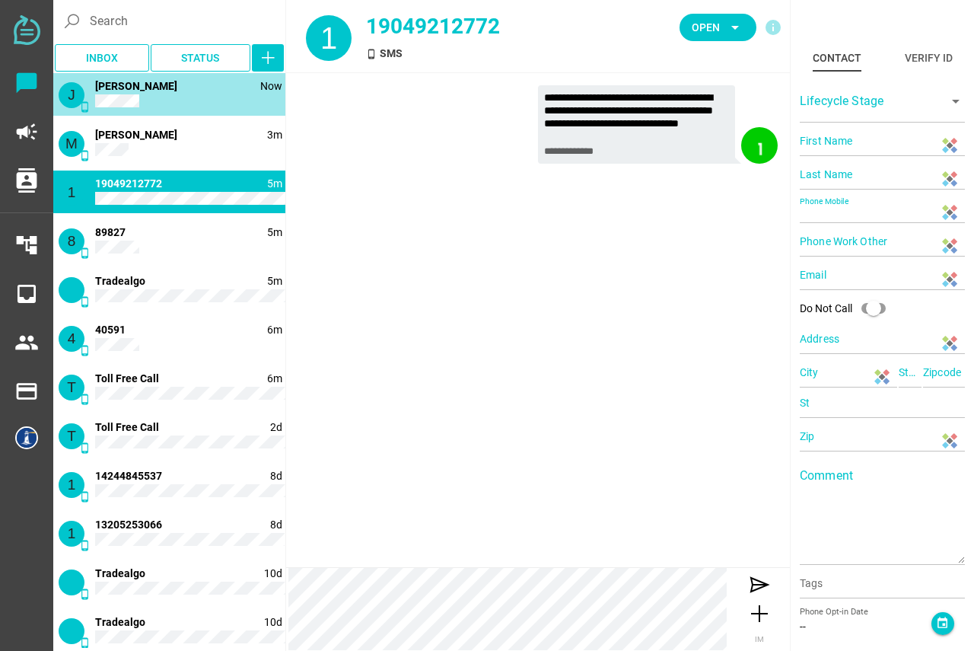
type input "14084647209"
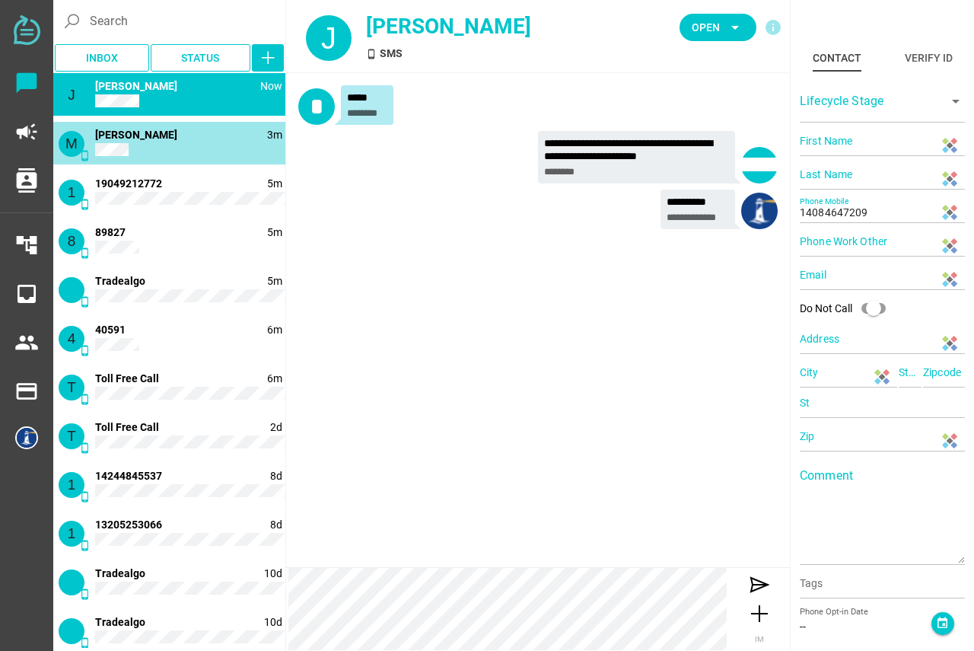
click at [158, 146] on div "M phone_android 3m [PERSON_NAME]" at bounding box center [169, 143] width 232 height 43
type input "[PERSON_NAME]"
type input "C"
type input "14152166899"
type input "[GEOGRAPHIC_DATA], [GEOGRAPHIC_DATA], [GEOGRAPHIC_DATA], [GEOGRAPHIC_DATA]"
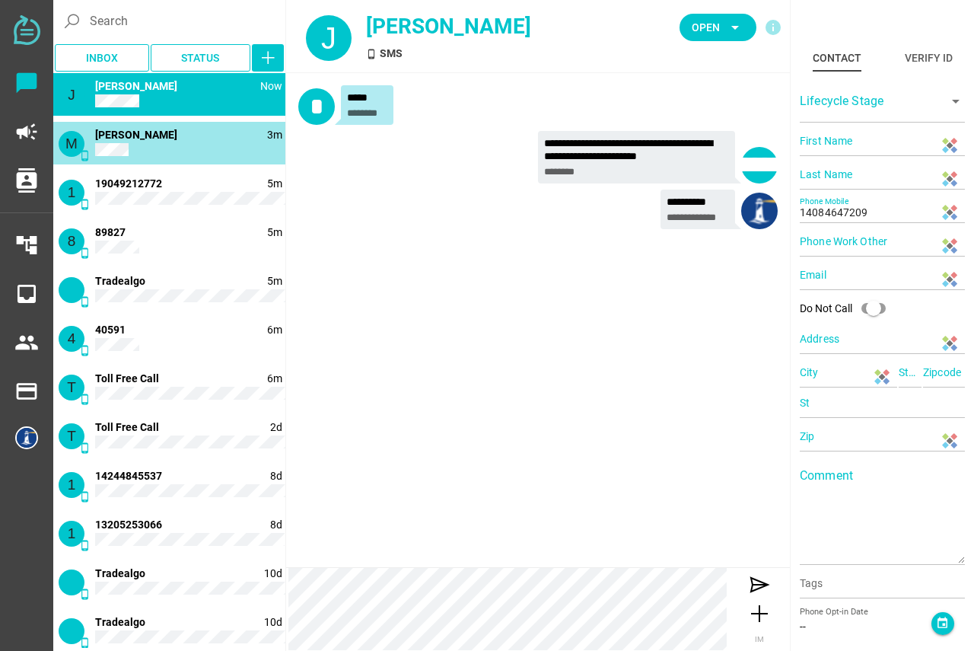
type input "CA"
type input "94607"
type input "CA"
type input "94607"
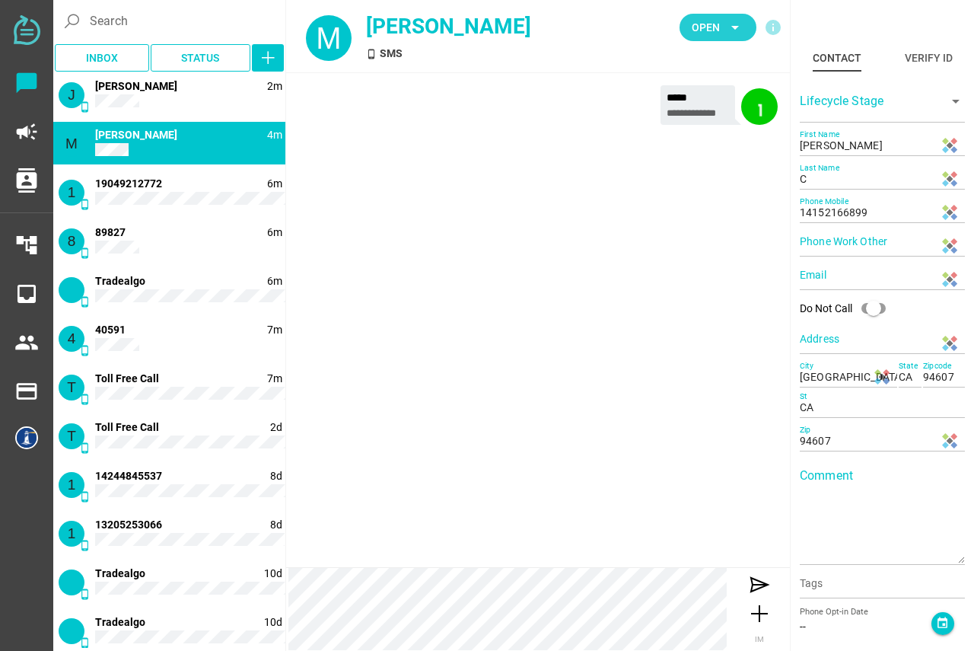
click at [720, 24] on span "Open arrow_drop_down" at bounding box center [718, 27] width 53 height 21
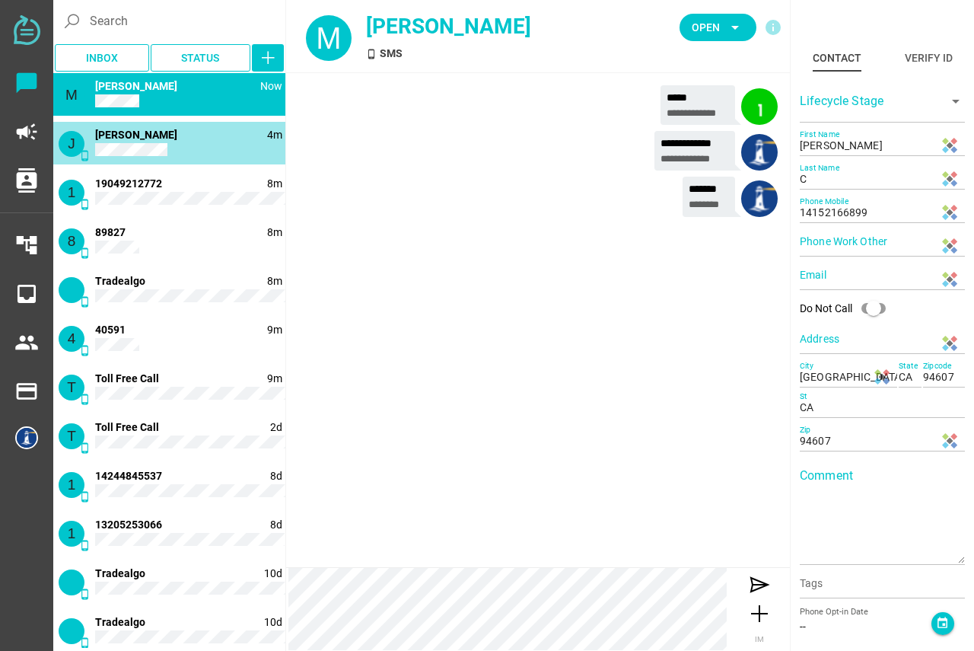
click at [130, 158] on div "J phone_android 4m [PERSON_NAME]" at bounding box center [169, 143] width 232 height 43
type input "14084647209"
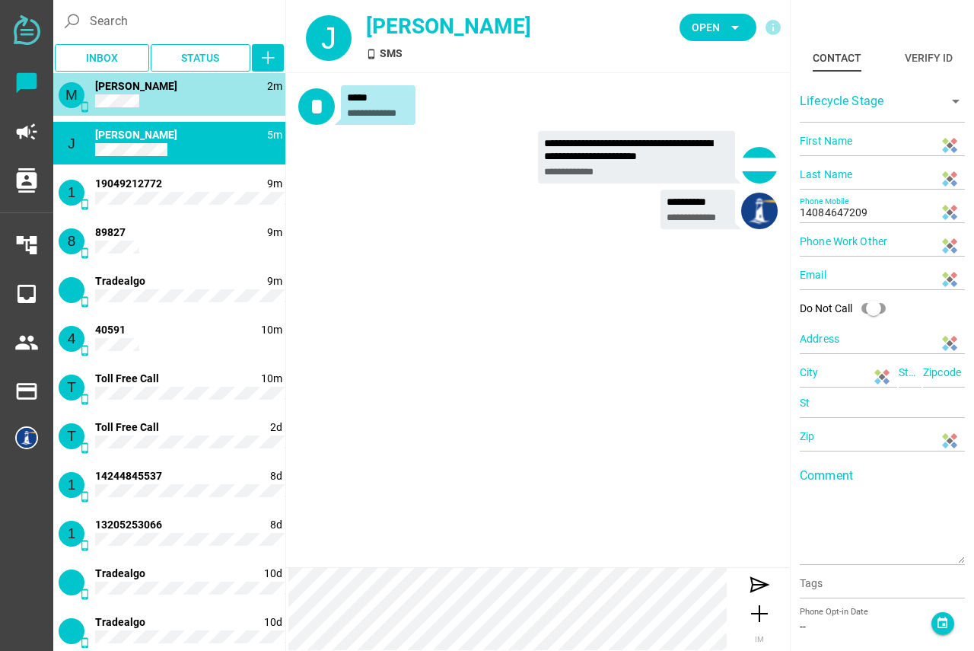
click at [119, 95] on div "M phone_android 2m [PERSON_NAME]" at bounding box center [169, 94] width 232 height 43
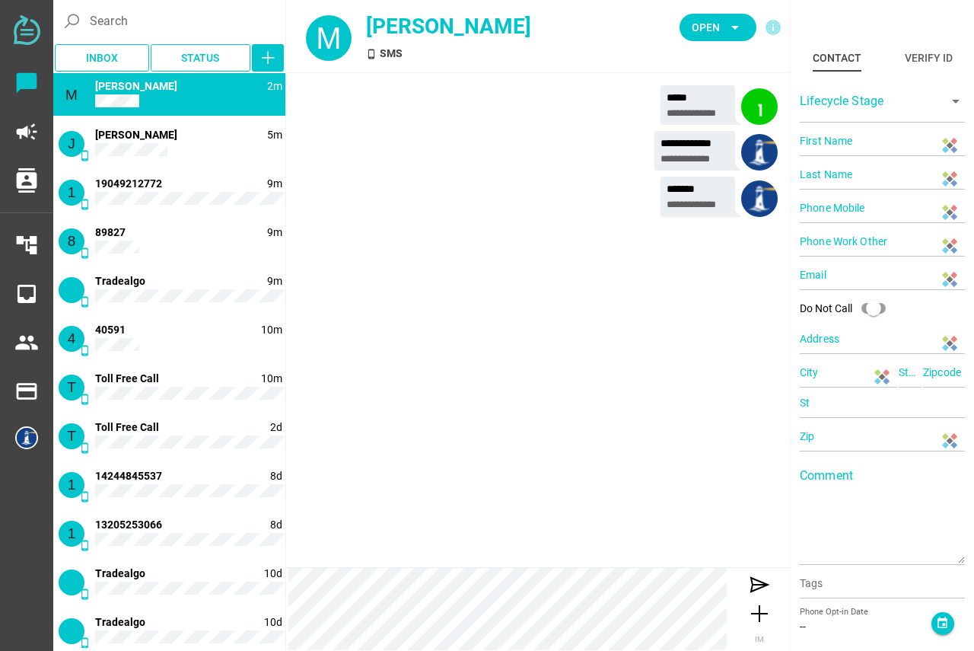
type input "[PERSON_NAME]"
type input "C"
type input "14152166899"
type input "[GEOGRAPHIC_DATA], [GEOGRAPHIC_DATA], [GEOGRAPHIC_DATA], [GEOGRAPHIC_DATA]"
type input "CA"
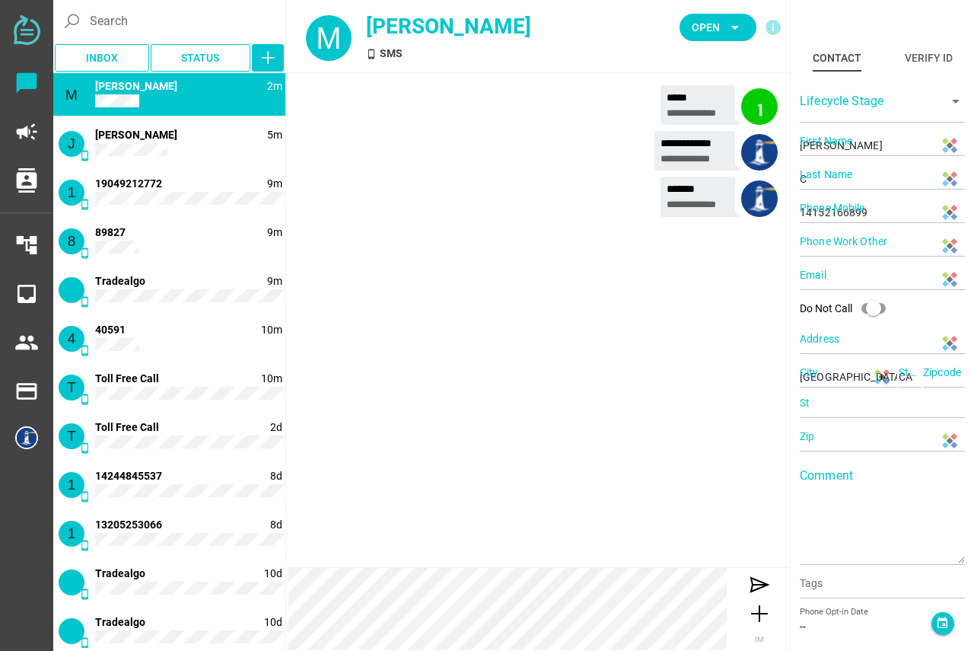
type input "94607"
type input "CA"
type input "94607"
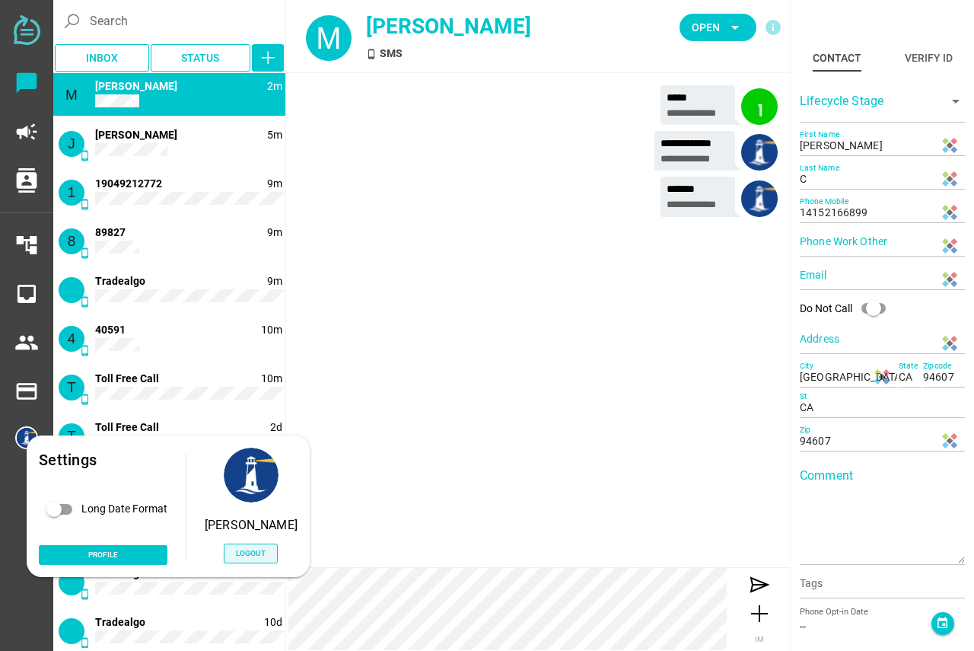
click at [236, 552] on span "Logout" at bounding box center [251, 552] width 30 height 13
